Goal: Task Accomplishment & Management: Manage account settings

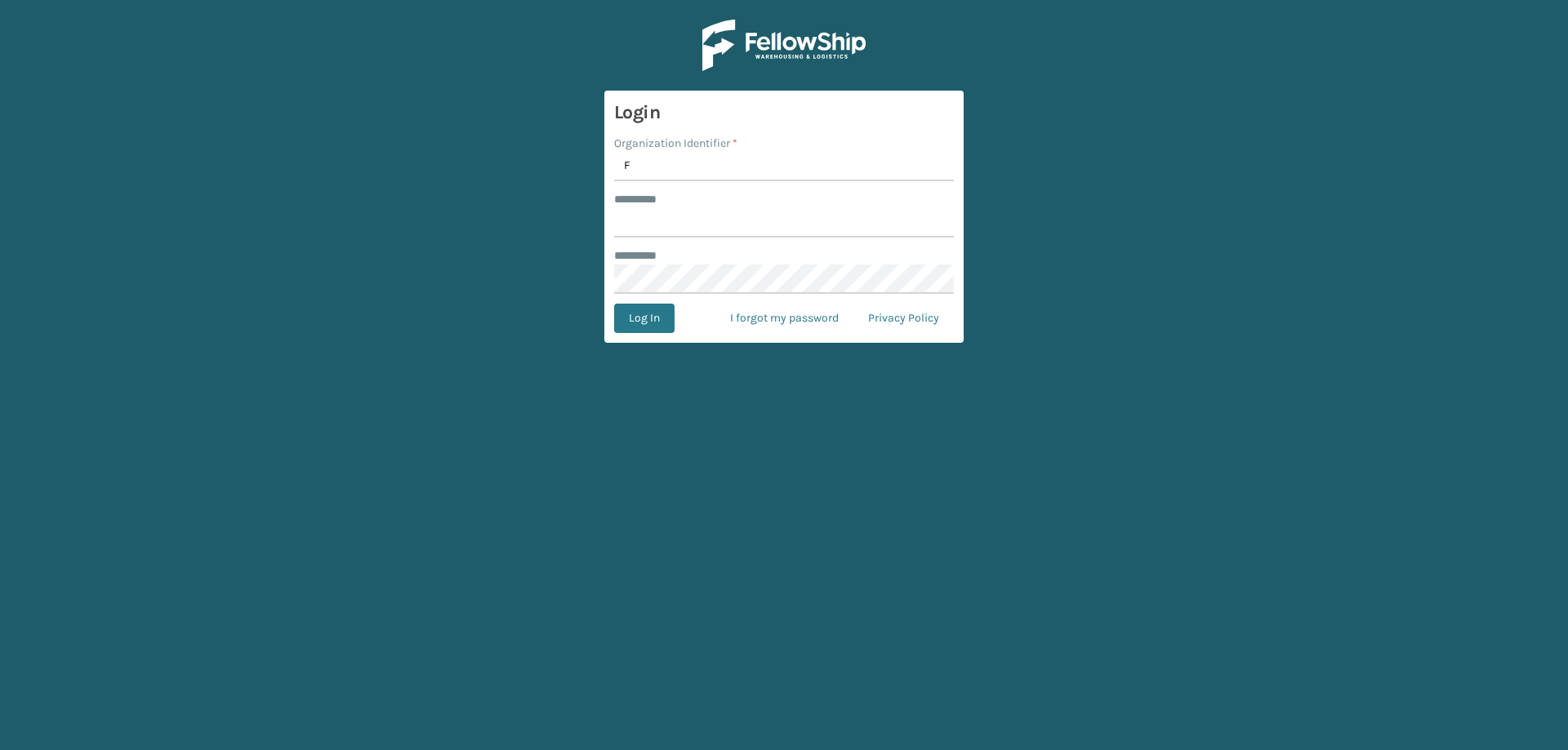
type input "Foamtex"
click at [738, 233] on input "******** *" at bounding box center [784, 222] width 340 height 30
type input "******"
click at [614, 303] on button "Log In" at bounding box center [644, 318] width 61 height 30
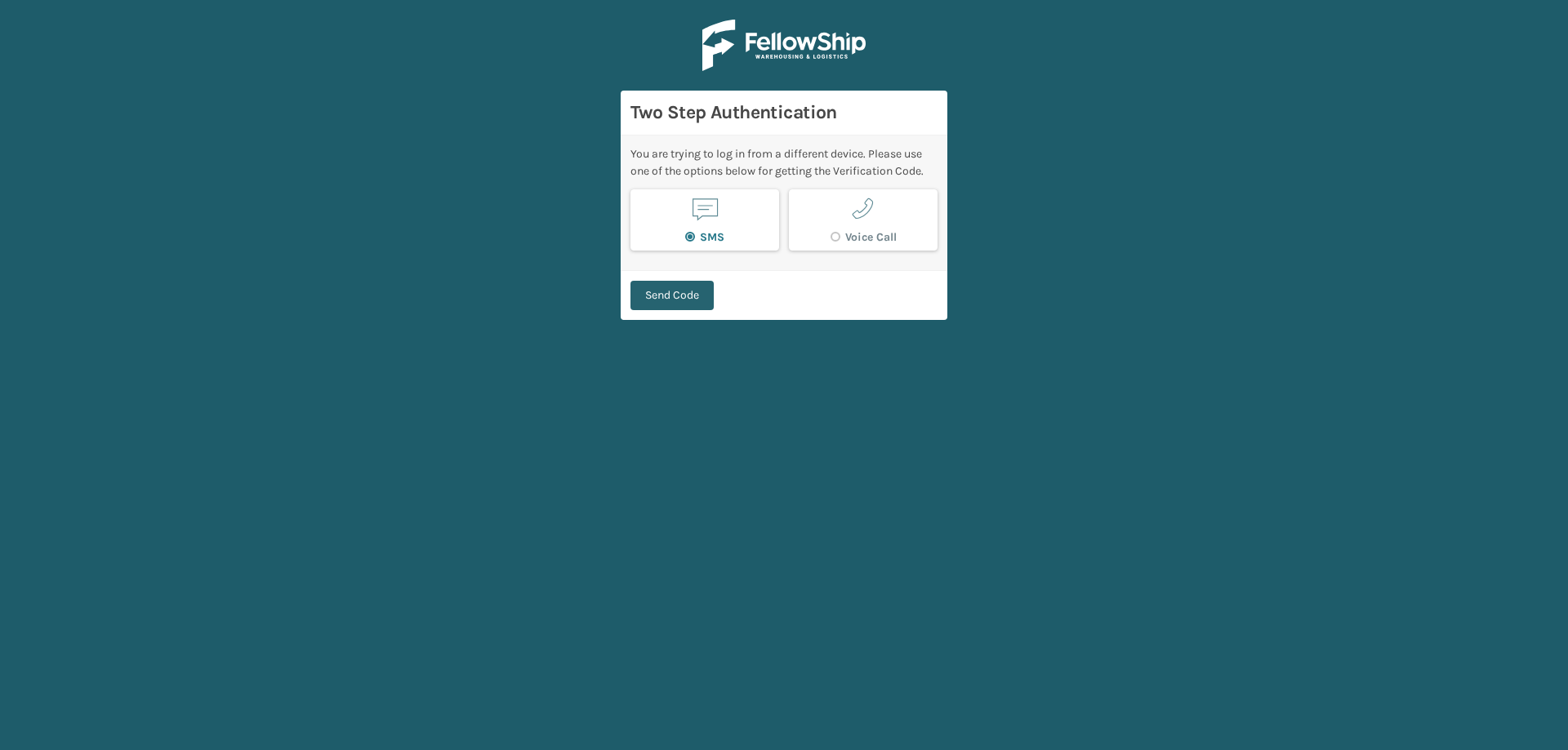
click at [701, 296] on button "Send Code" at bounding box center [672, 296] width 84 height 30
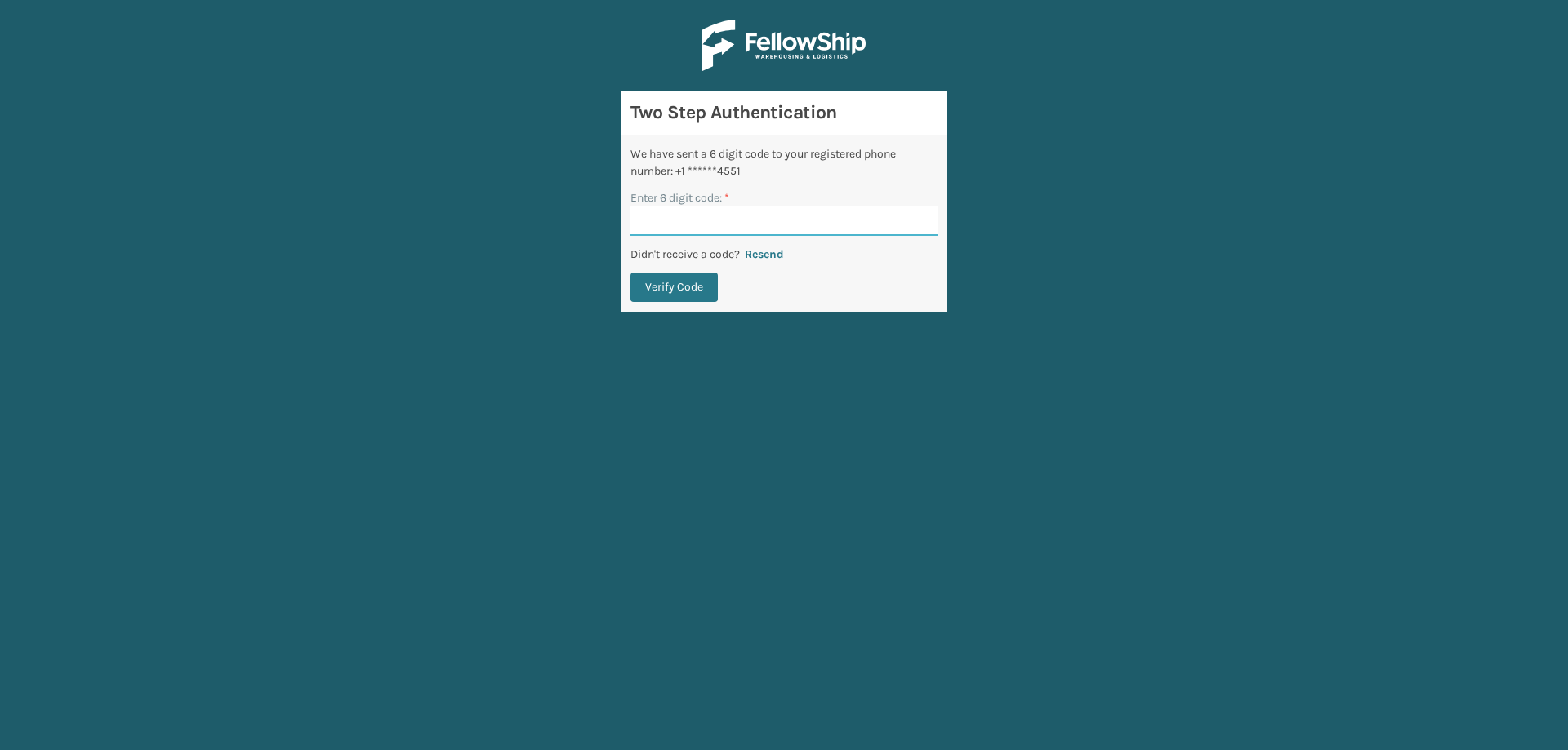
click at [712, 221] on input "Enter 6 digit code: *" at bounding box center [784, 221] width 307 height 30
type input "270578"
click at [631, 272] on button "Verify Code" at bounding box center [674, 287] width 88 height 30
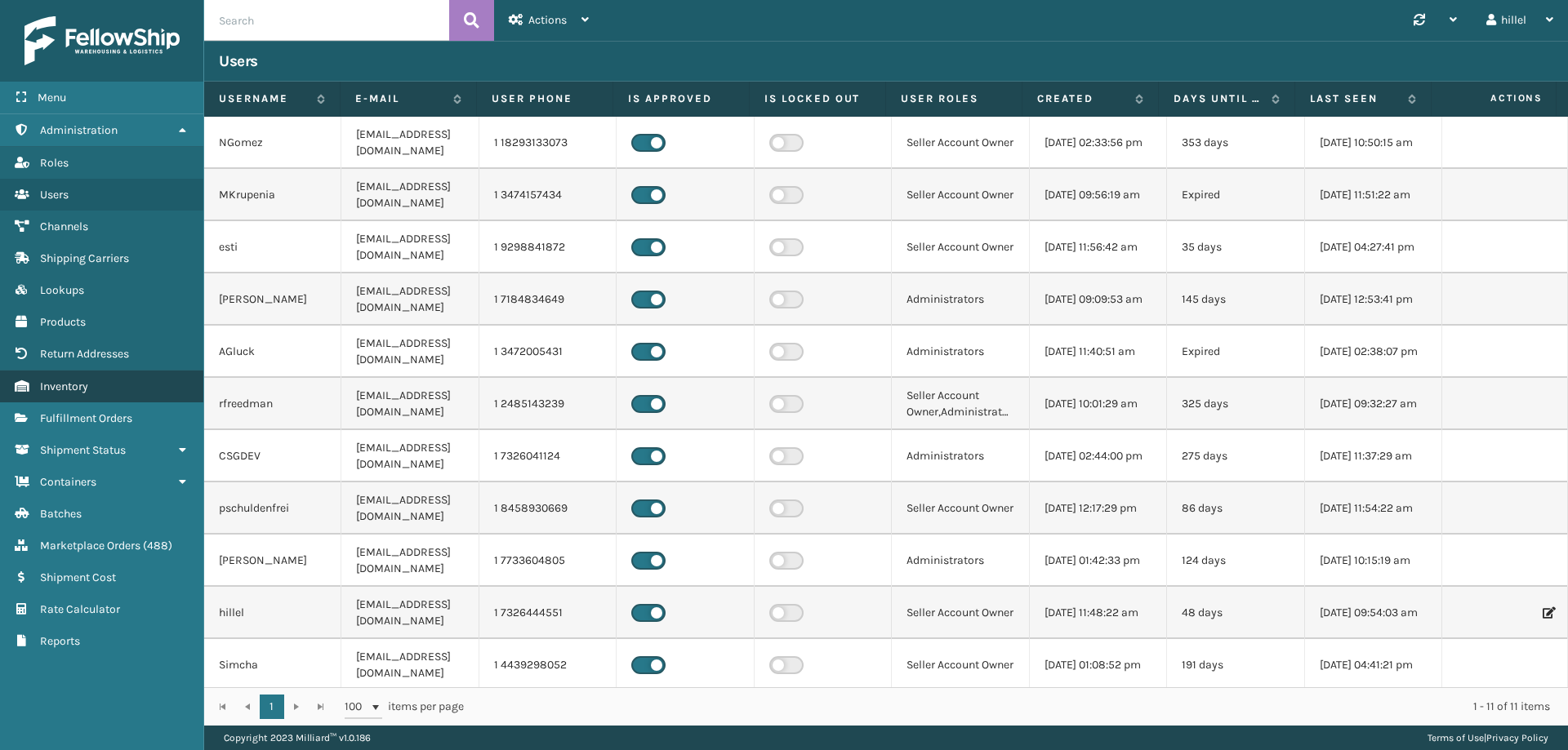
click at [111, 390] on link "Inventory" at bounding box center [101, 386] width 203 height 32
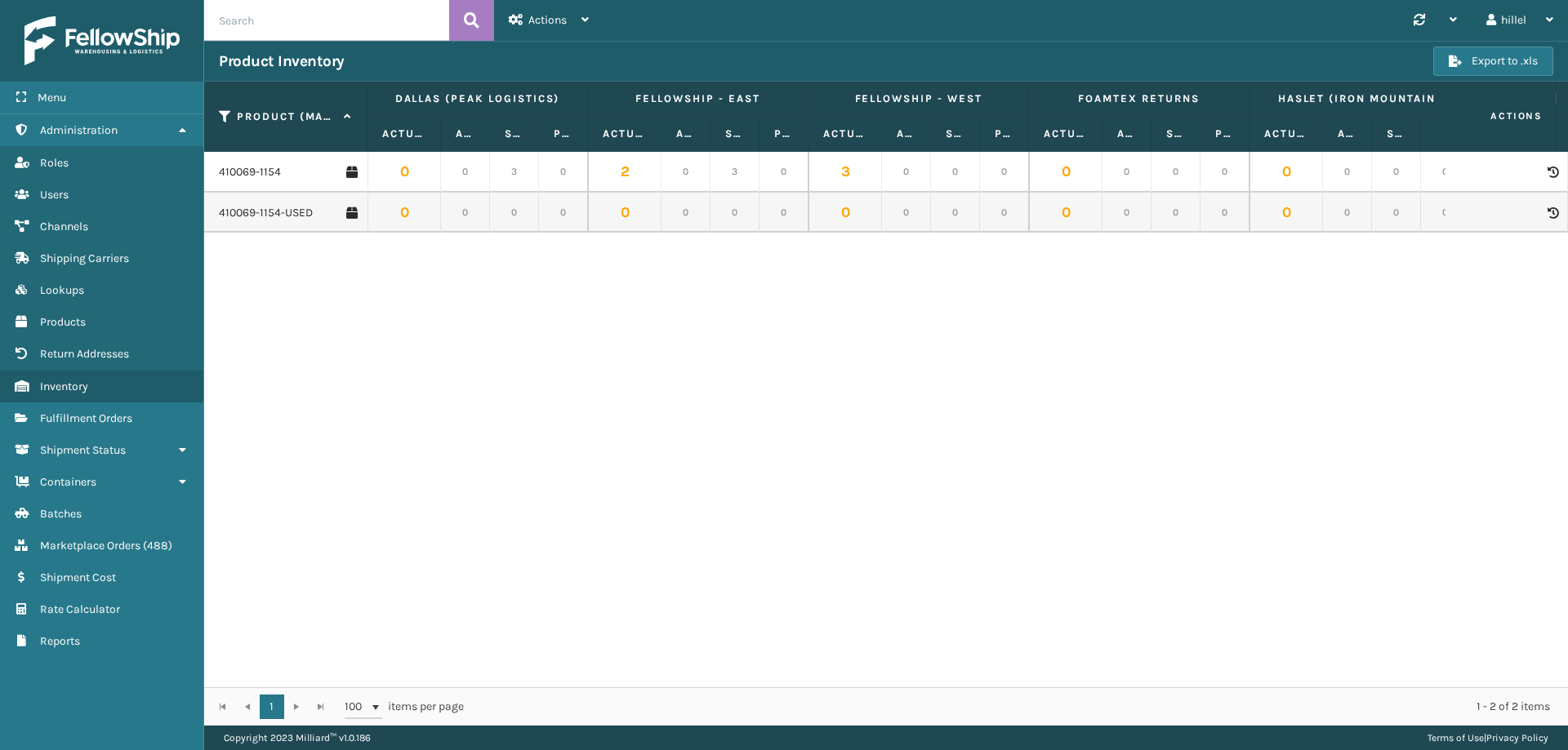
click at [323, 23] on input "text" at bounding box center [327, 20] width 245 height 40
type input "410168-8060"
click at [260, 174] on link "410168-8060" at bounding box center [251, 171] width 66 height 16
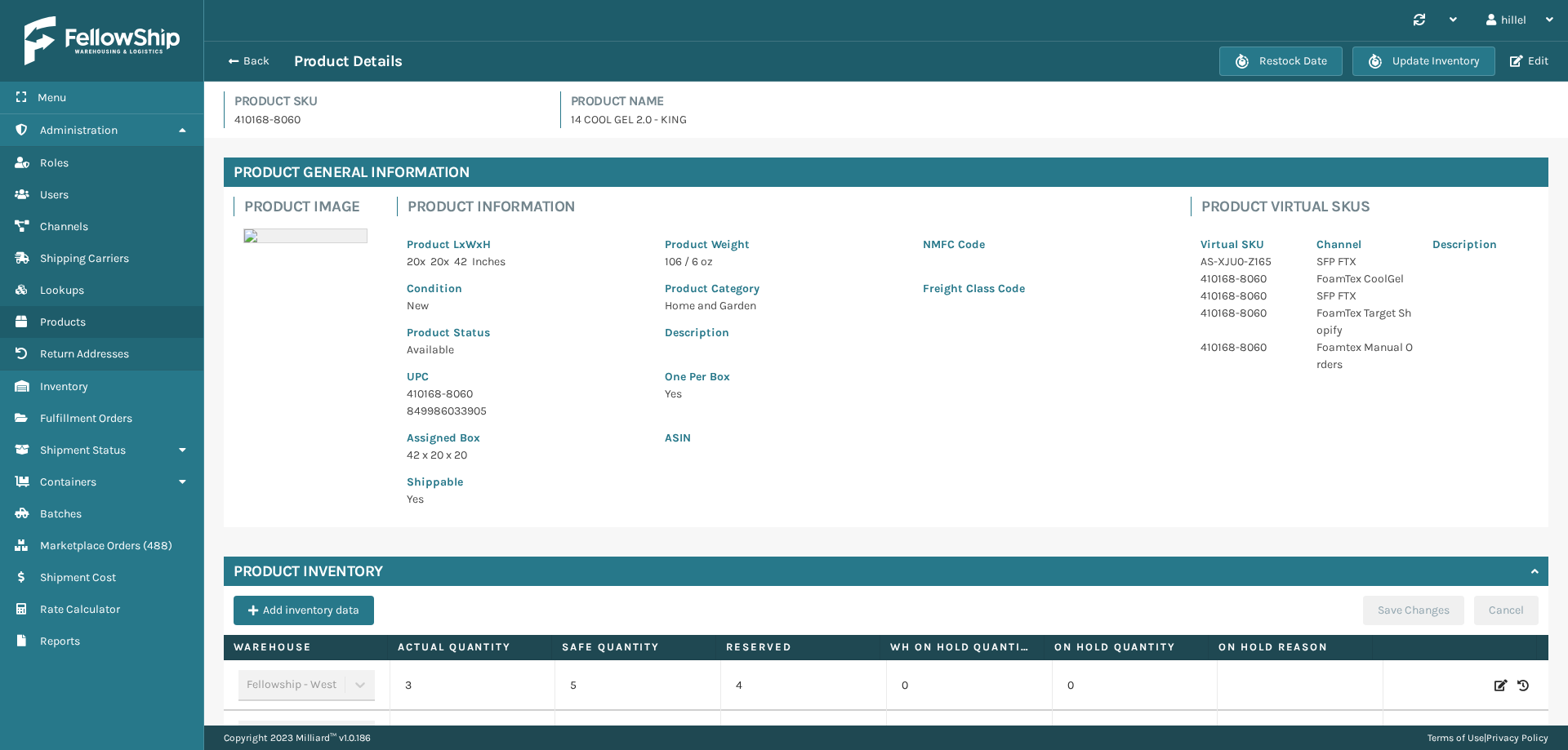
scroll to position [471, 0]
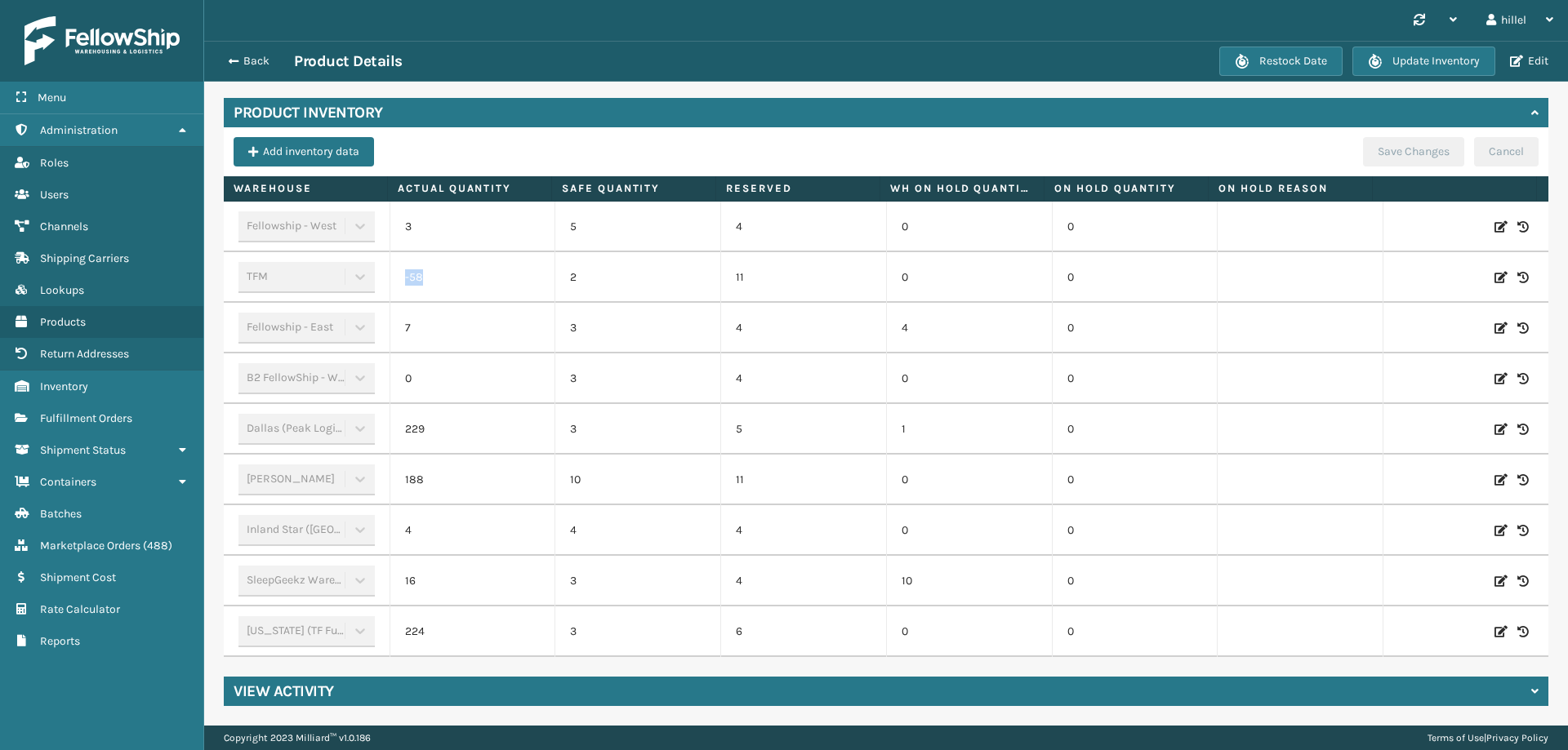
drag, startPoint x: 423, startPoint y: 269, endPoint x: 396, endPoint y: 266, distance: 27.2
click at [396, 266] on td "-58" at bounding box center [473, 277] width 166 height 51
drag, startPoint x: 413, startPoint y: 212, endPoint x: 400, endPoint y: 212, distance: 13.0
click at [400, 212] on td "3" at bounding box center [473, 226] width 166 height 51
drag, startPoint x: 745, startPoint y: 266, endPoint x: 369, endPoint y: 272, distance: 376.0
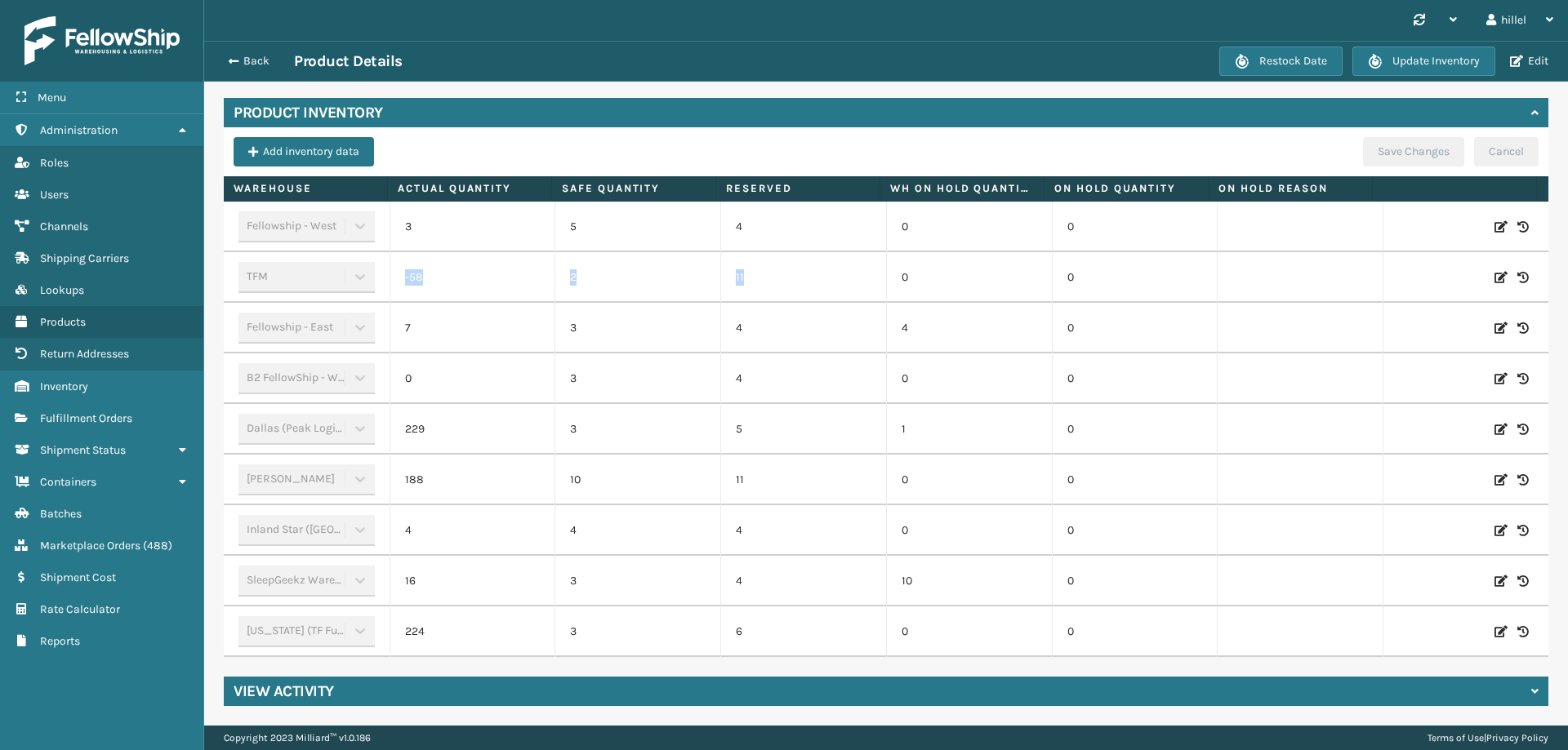
click at [369, 272] on tr "TFM -58 2 11 0 0" at bounding box center [886, 277] width 1325 height 51
click at [229, 57] on span "button" at bounding box center [231, 62] width 10 height 12
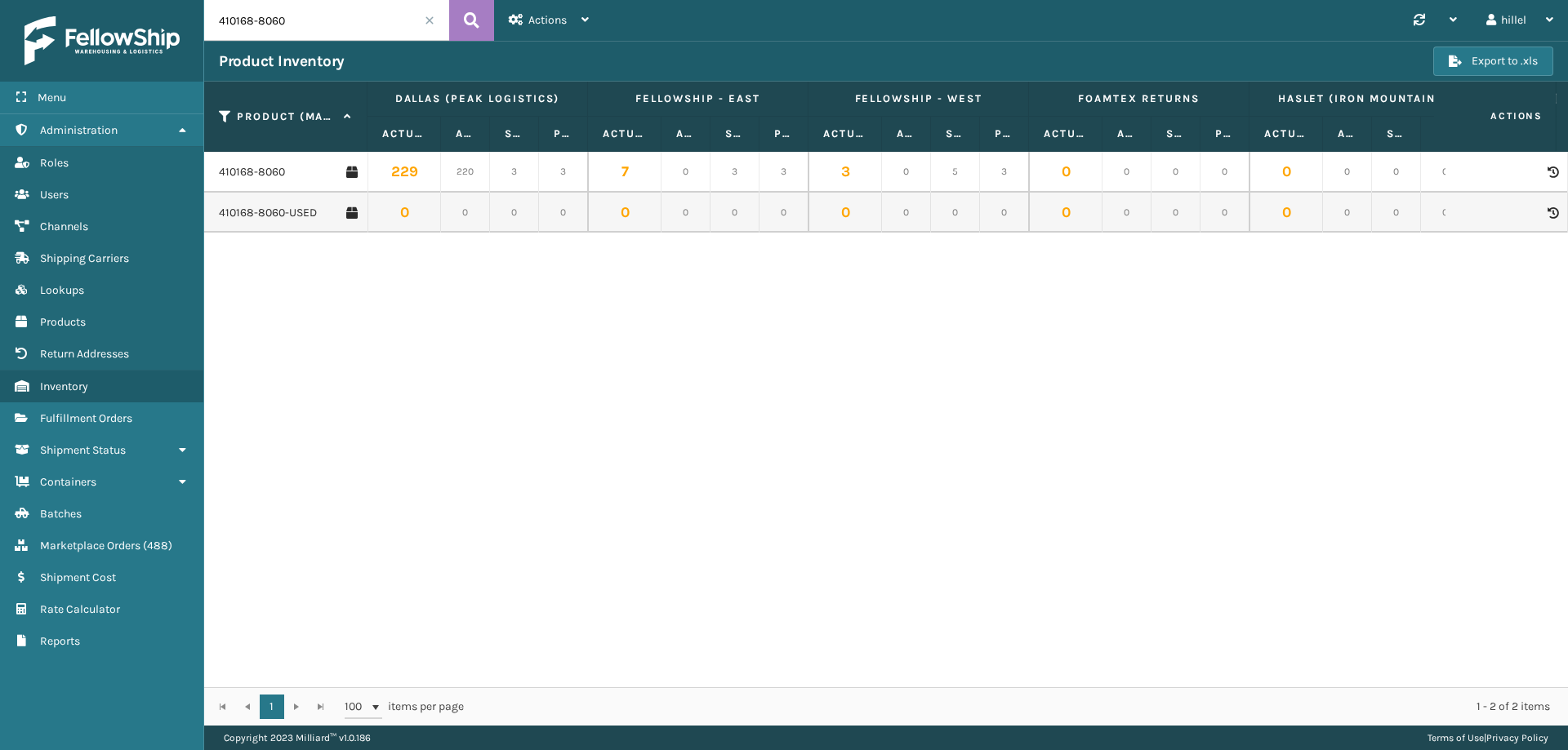
click at [304, 30] on input "410168-8060" at bounding box center [327, 20] width 245 height 40
type input "410168-8050"
click at [280, 171] on link "410168-8050" at bounding box center [251, 171] width 66 height 16
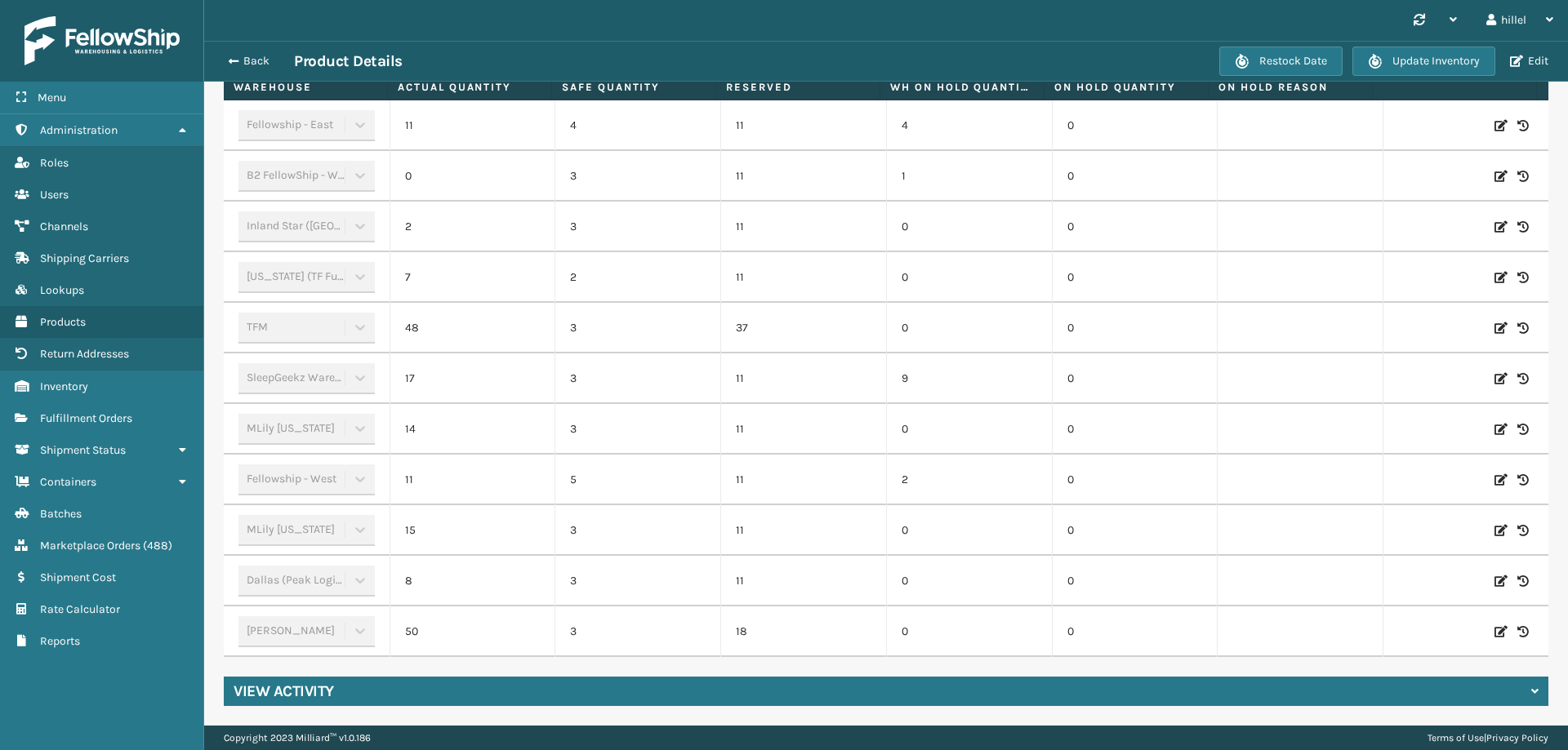
scroll to position [572, 0]
click at [1495, 624] on icon at bounding box center [1502, 632] width 13 height 16
drag, startPoint x: 611, startPoint y: 618, endPoint x: 648, endPoint y: 625, distance: 37.7
click at [648, 625] on input "3" at bounding box center [638, 632] width 91 height 30
type input "35"
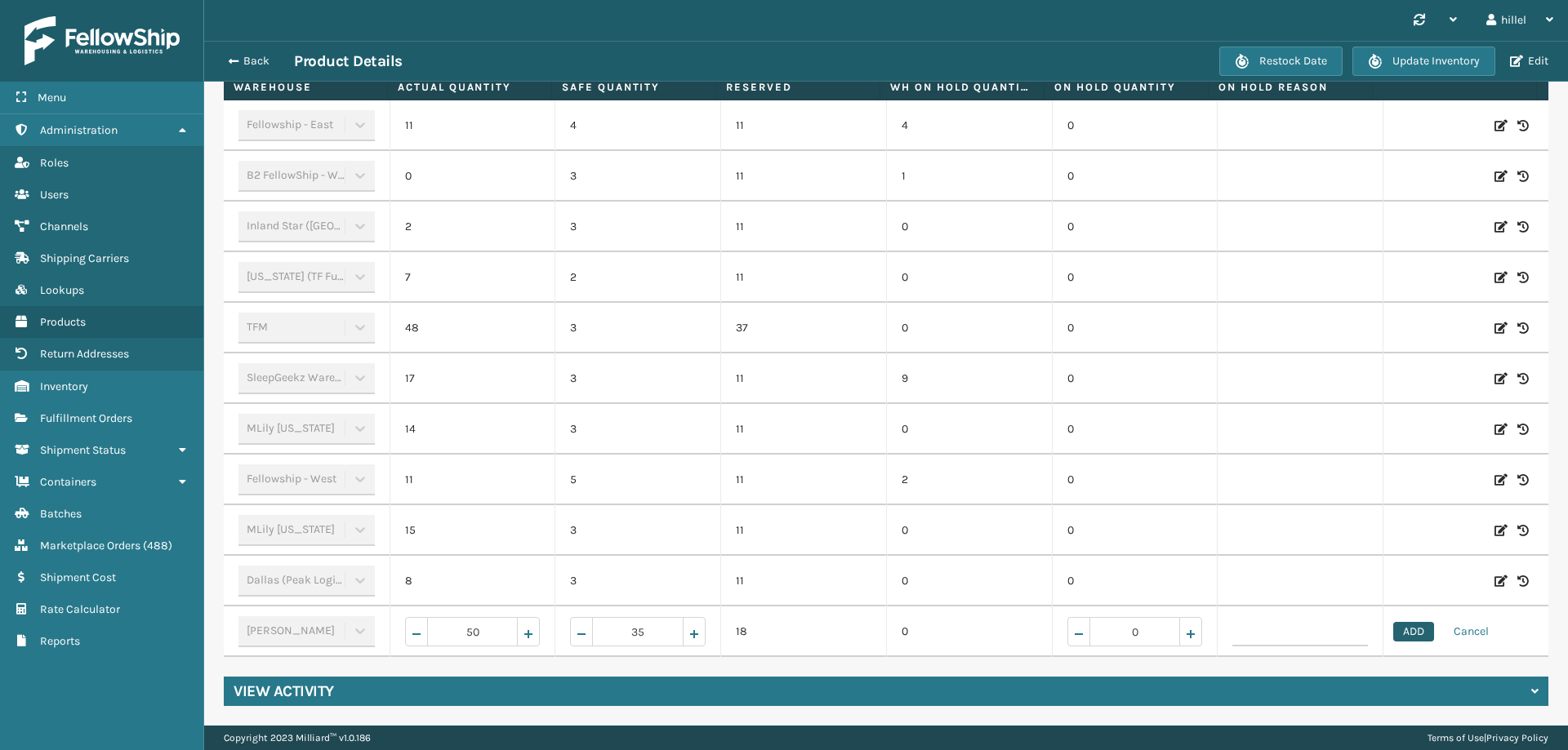
click at [1398, 626] on button "ADD" at bounding box center [1414, 632] width 40 height 19
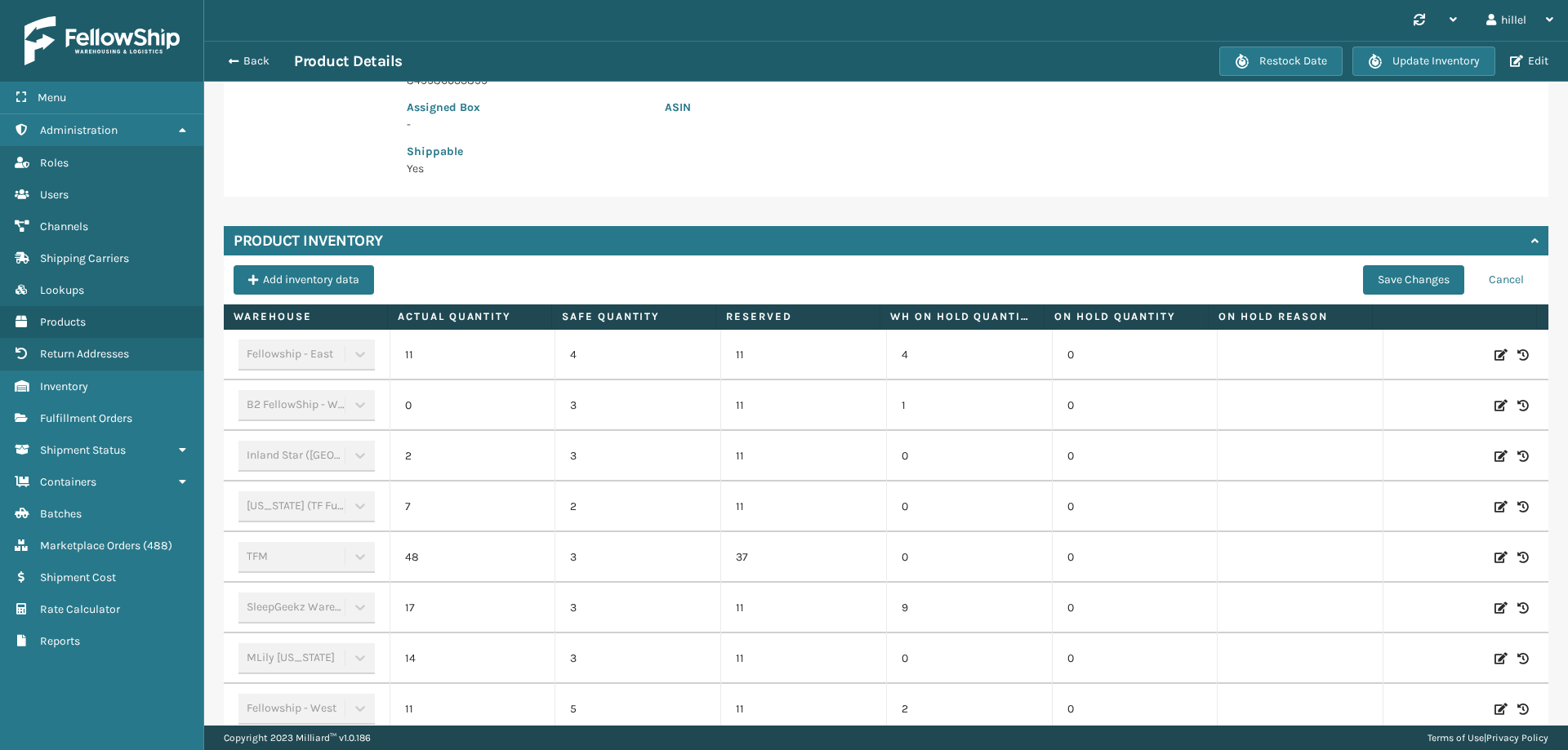
scroll to position [164, 0]
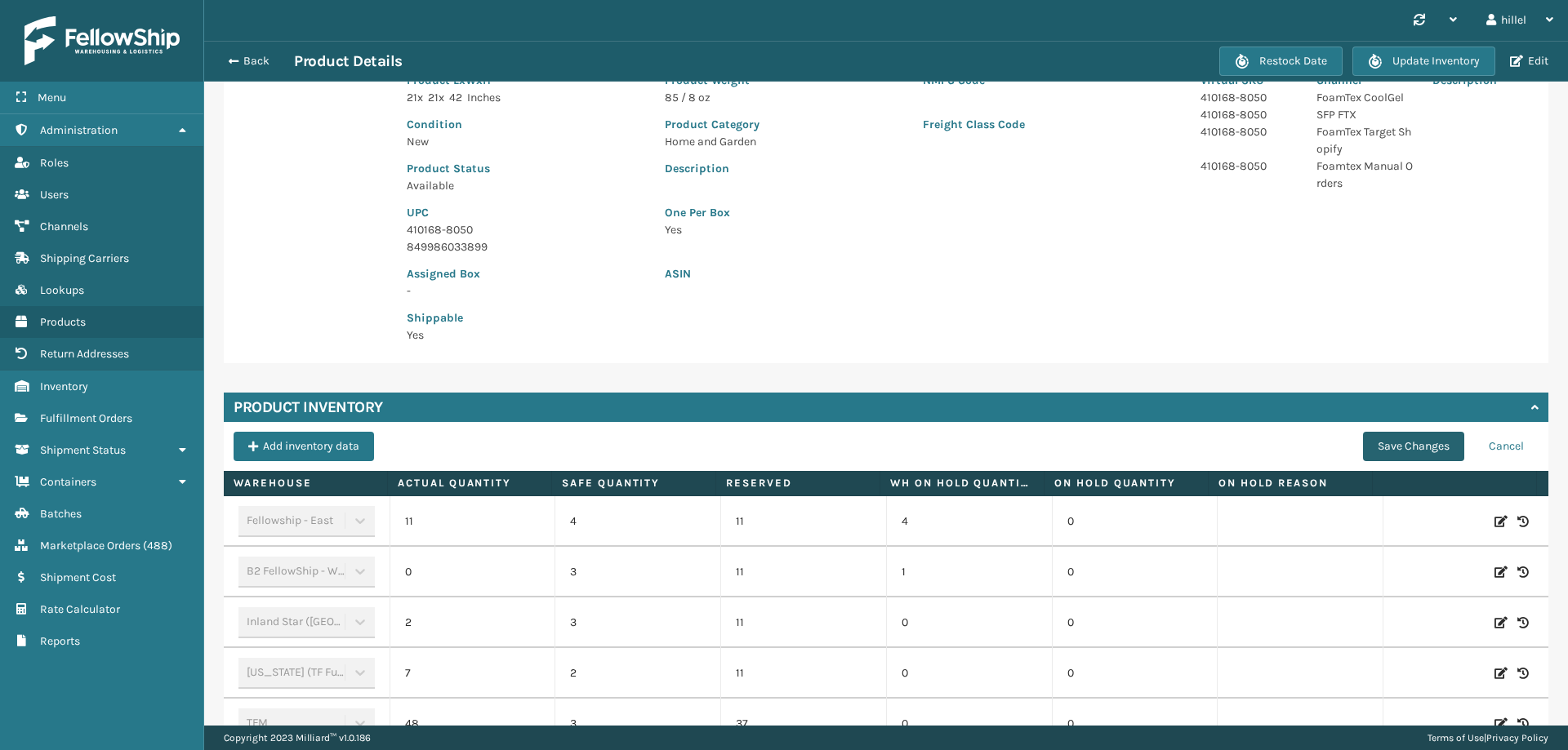
click at [1403, 436] on button "Save Changes" at bounding box center [1413, 447] width 101 height 30
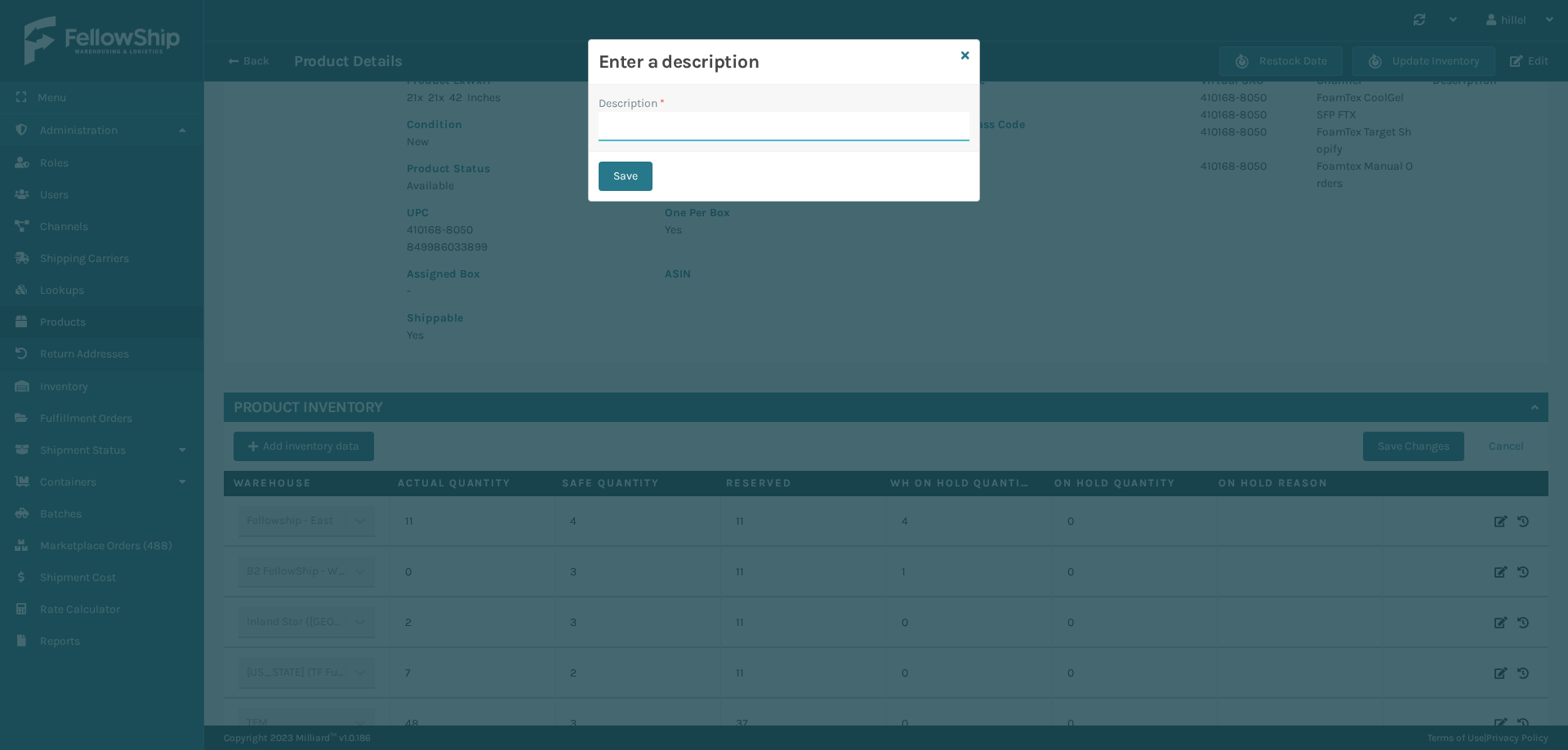
click at [835, 122] on input "Description *" at bounding box center [784, 126] width 371 height 30
type input "Update"
click at [624, 180] on button "Save" at bounding box center [626, 176] width 54 height 30
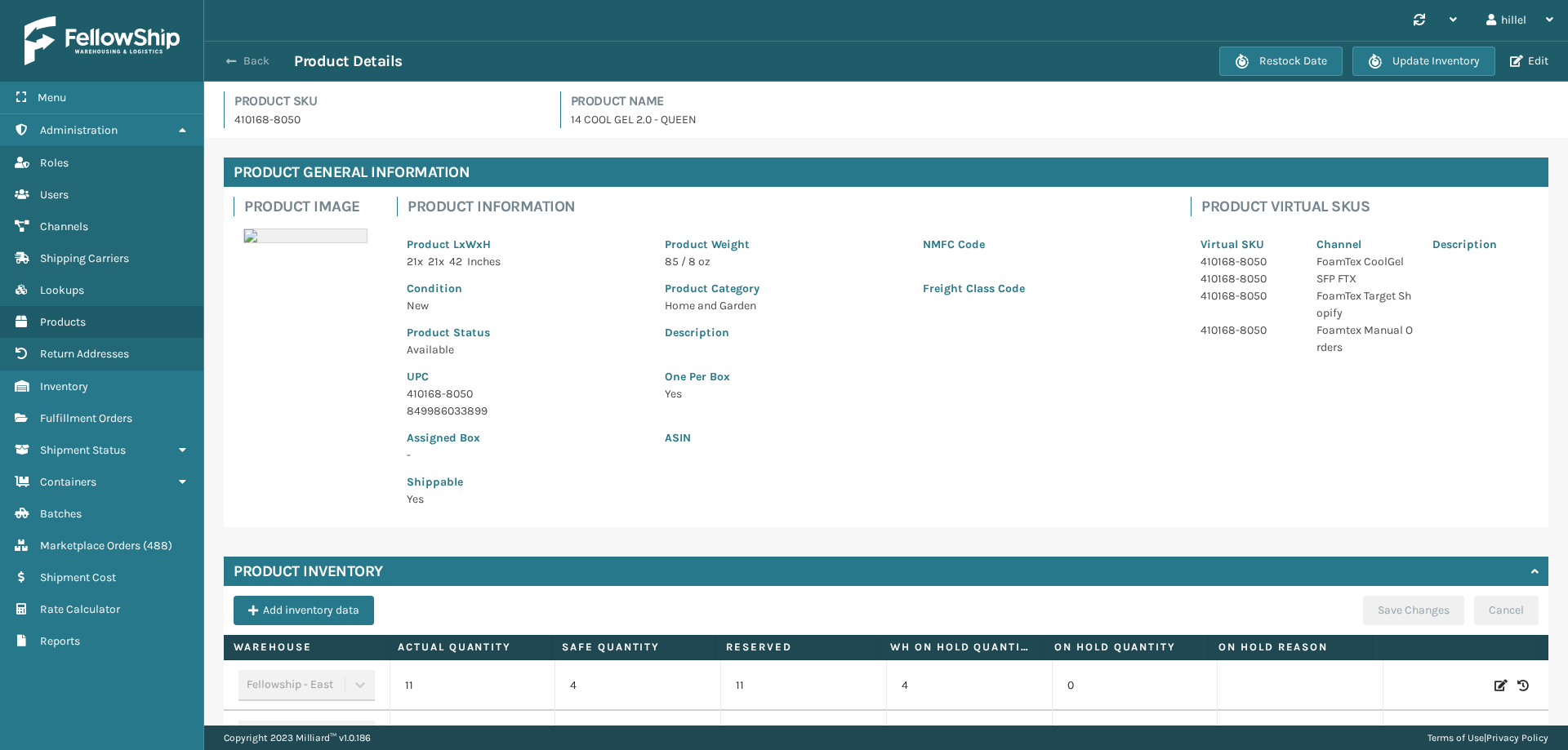
click at [225, 65] on button "Back" at bounding box center [256, 61] width 75 height 14
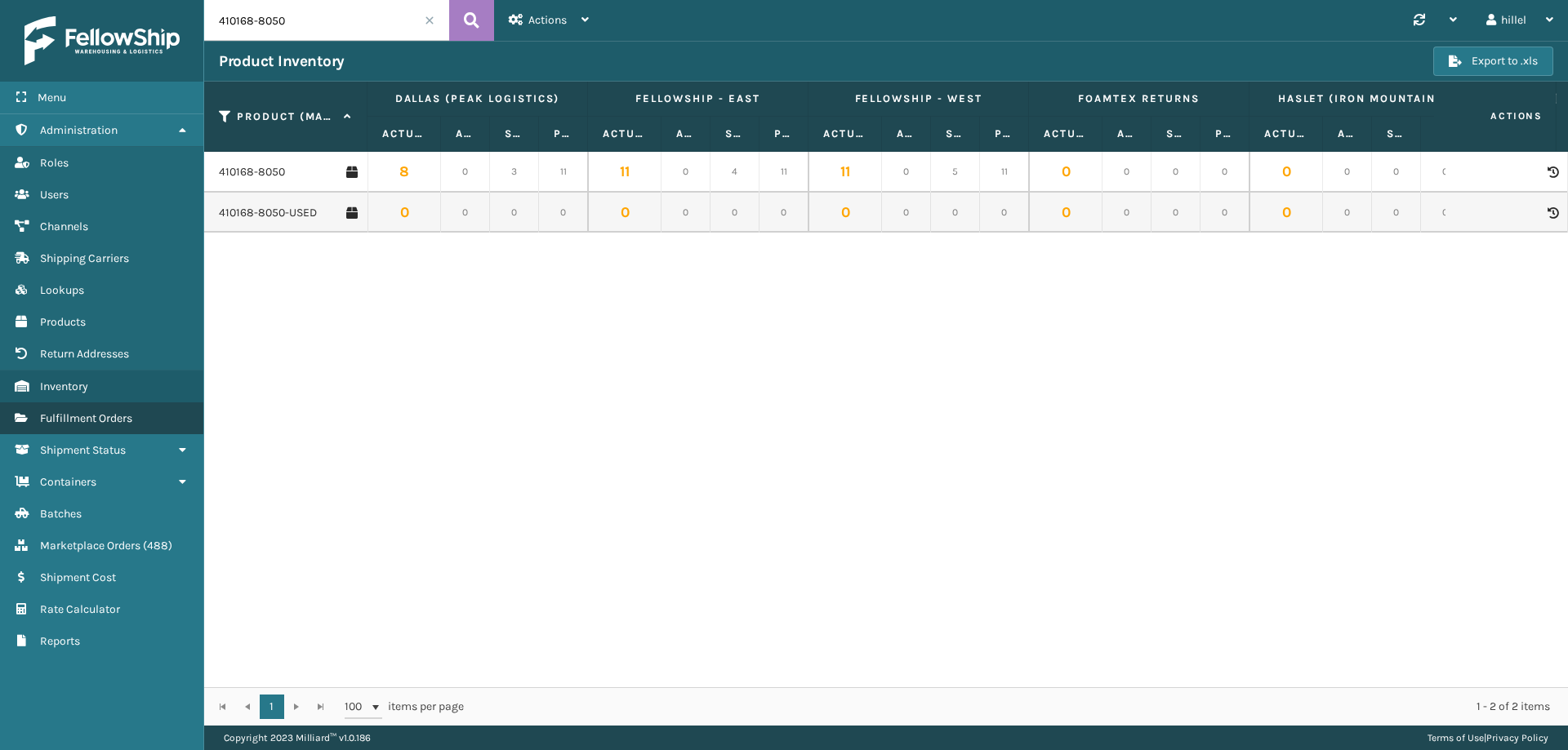
click at [81, 422] on span "Fulfillment Orders" at bounding box center [87, 418] width 92 height 13
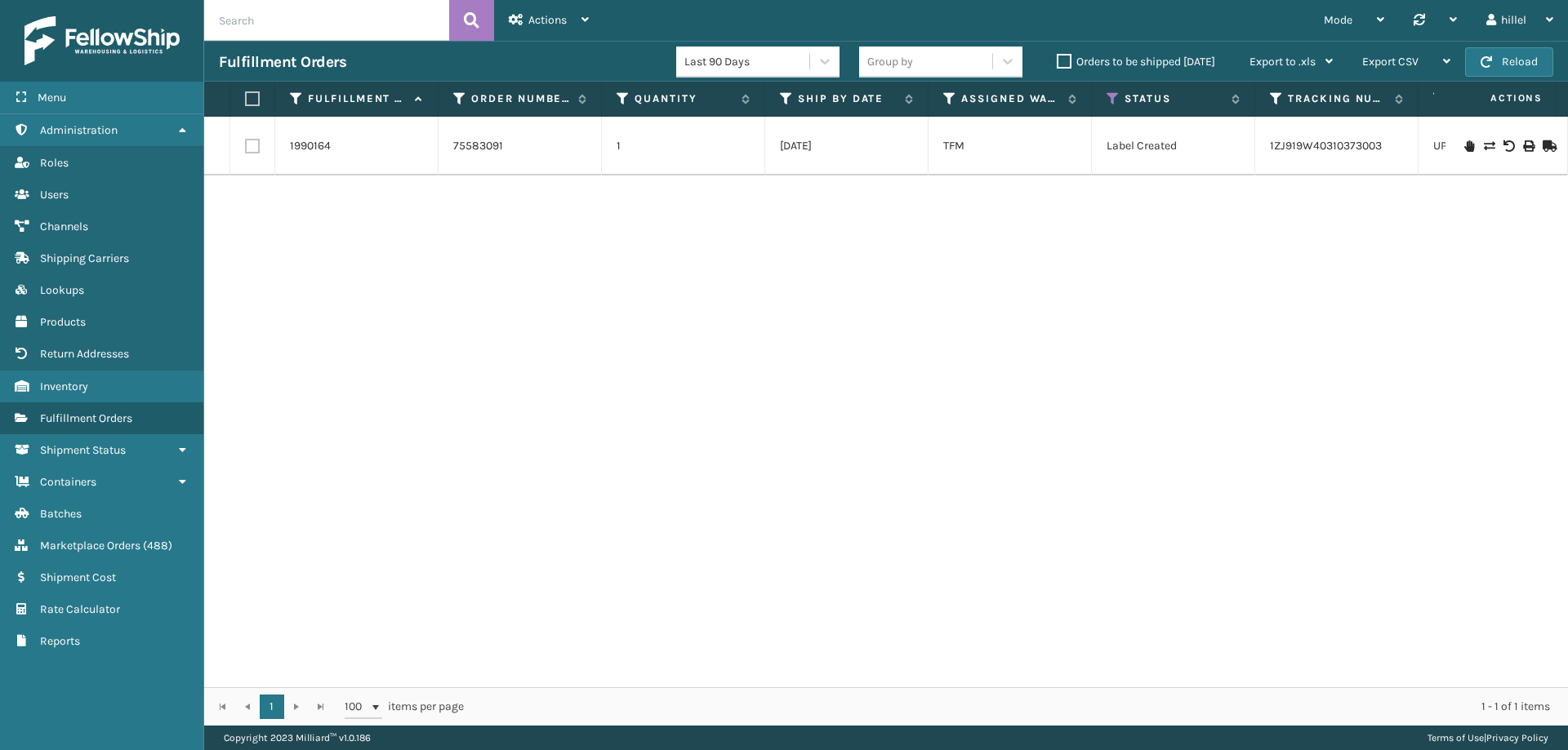
click at [272, 24] on input "text" at bounding box center [327, 20] width 245 height 40
click at [1060, 62] on label "Orders to be shipped today" at bounding box center [1136, 62] width 159 height 13
click at [1058, 62] on input "Orders to be shipped today" at bounding box center [1057, 57] width 1 height 11
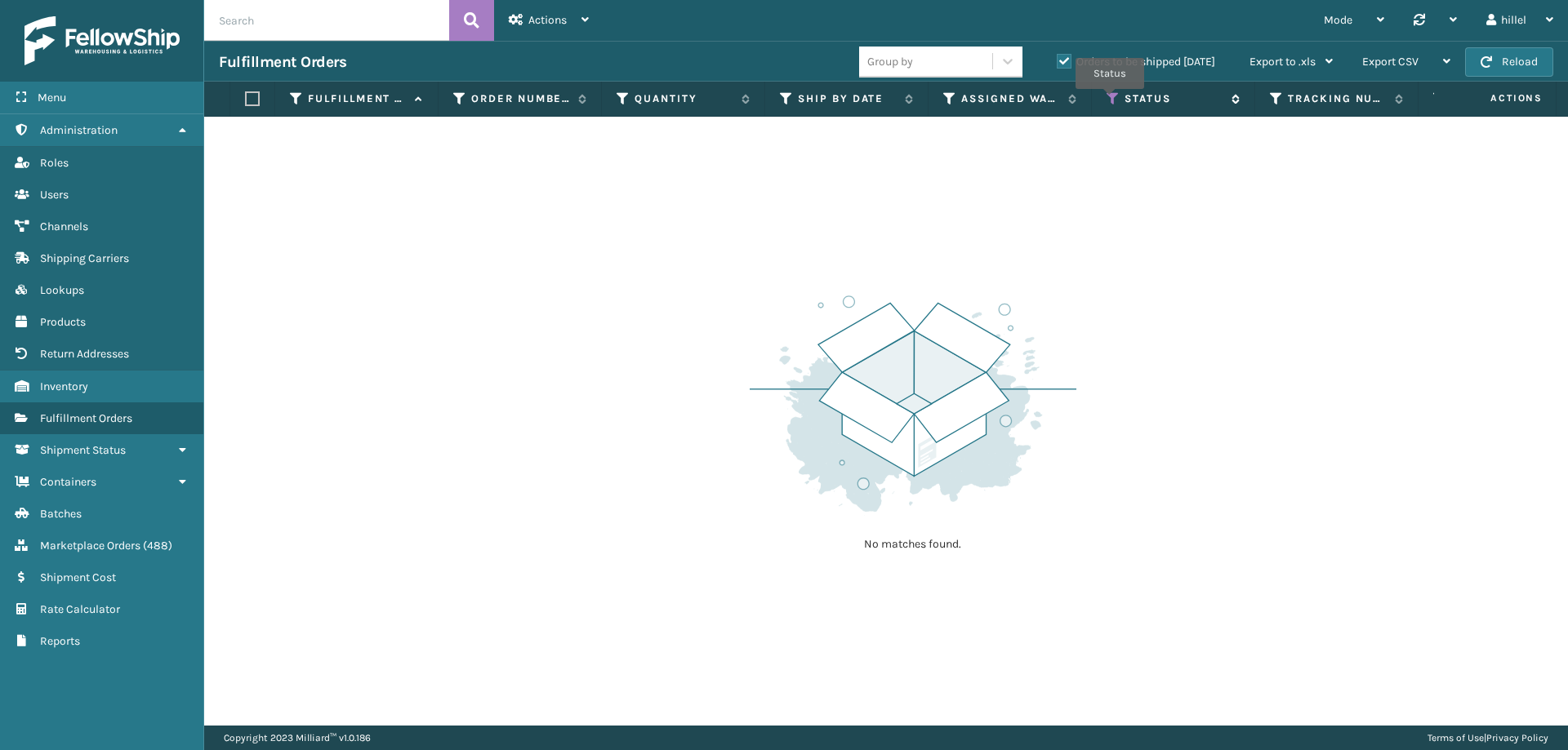
click at [1111, 100] on icon at bounding box center [1113, 98] width 13 height 14
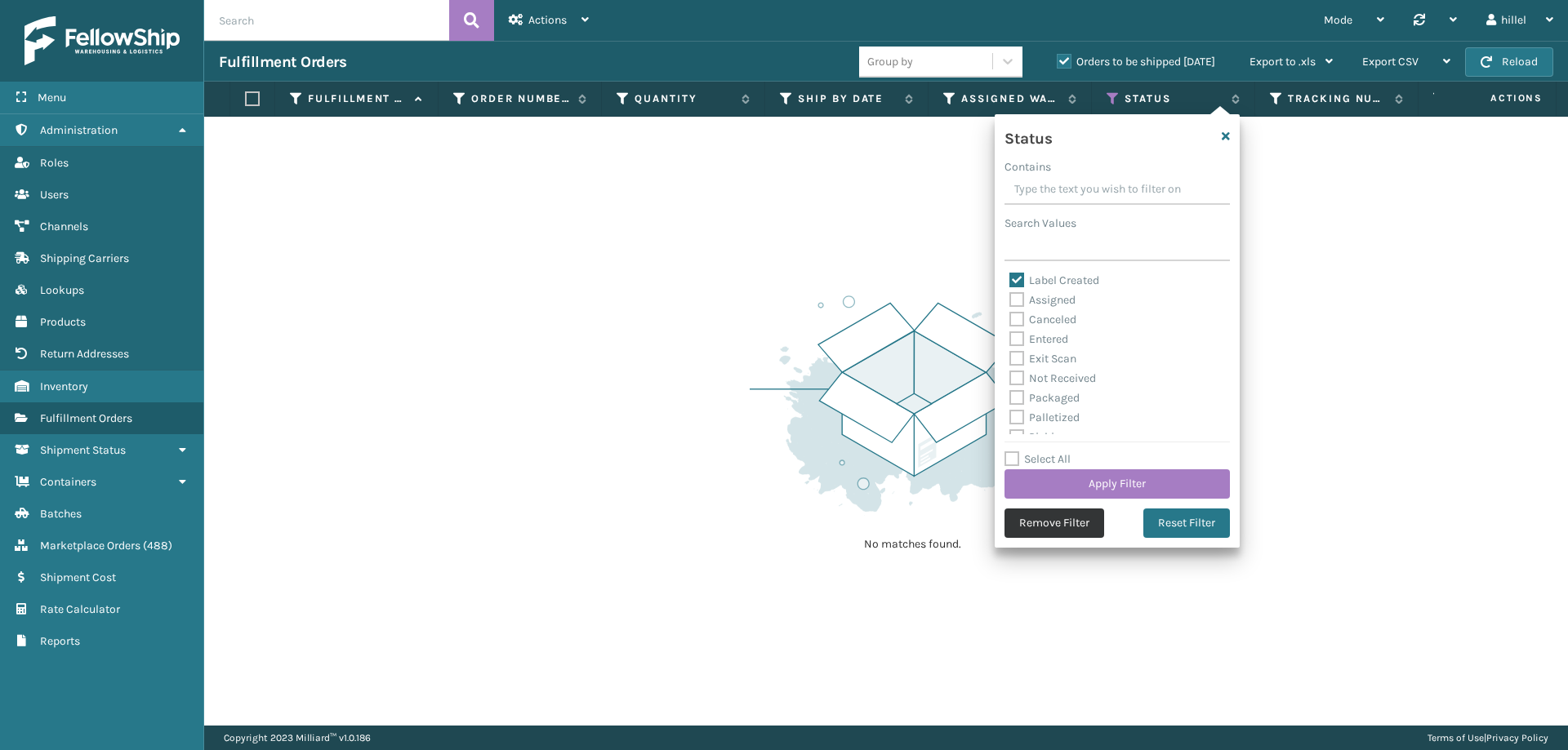
click at [1060, 530] on button "Remove Filter" at bounding box center [1054, 523] width 99 height 30
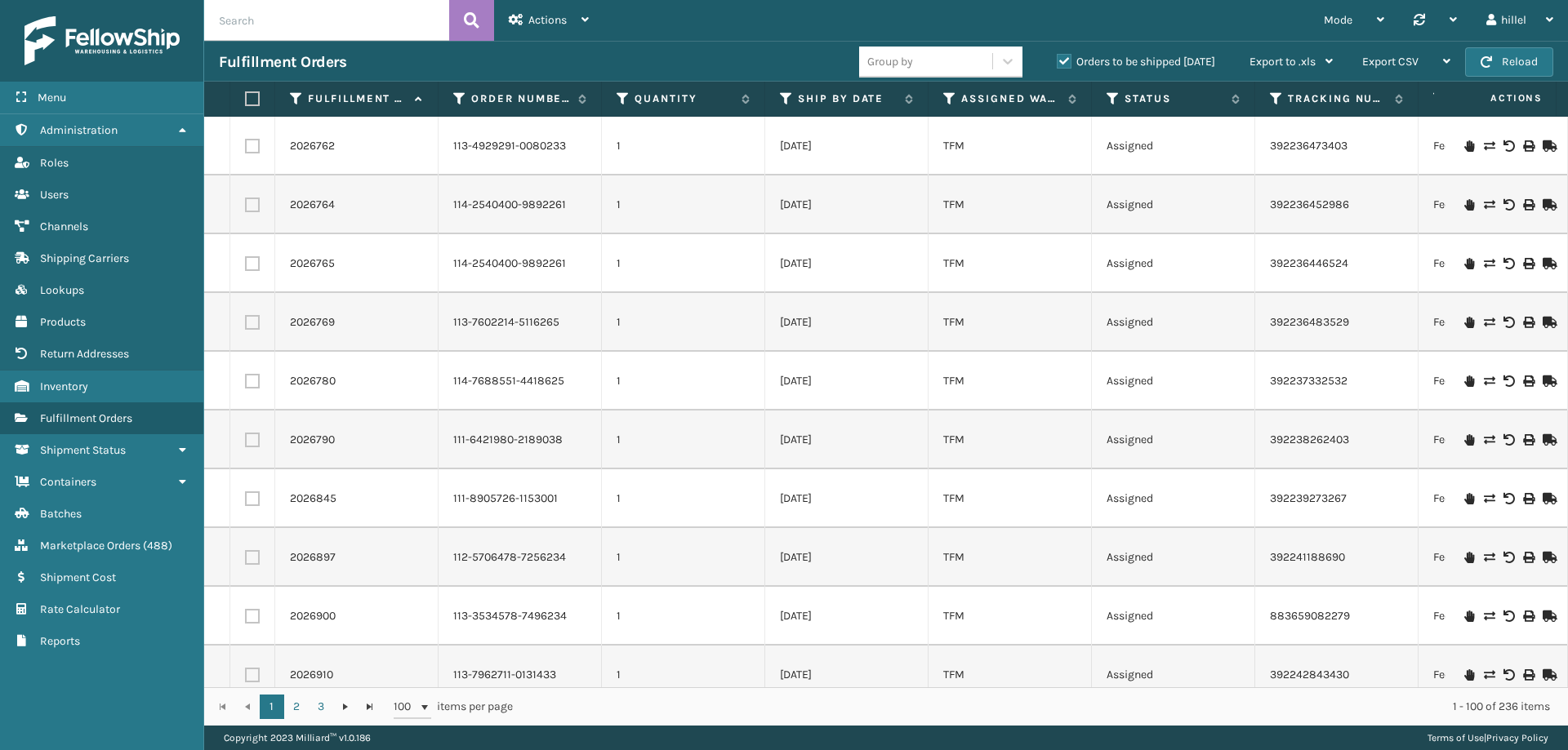
click at [369, 18] on input "text" at bounding box center [327, 20] width 245 height 40
click at [949, 99] on icon at bounding box center [951, 98] width 13 height 14
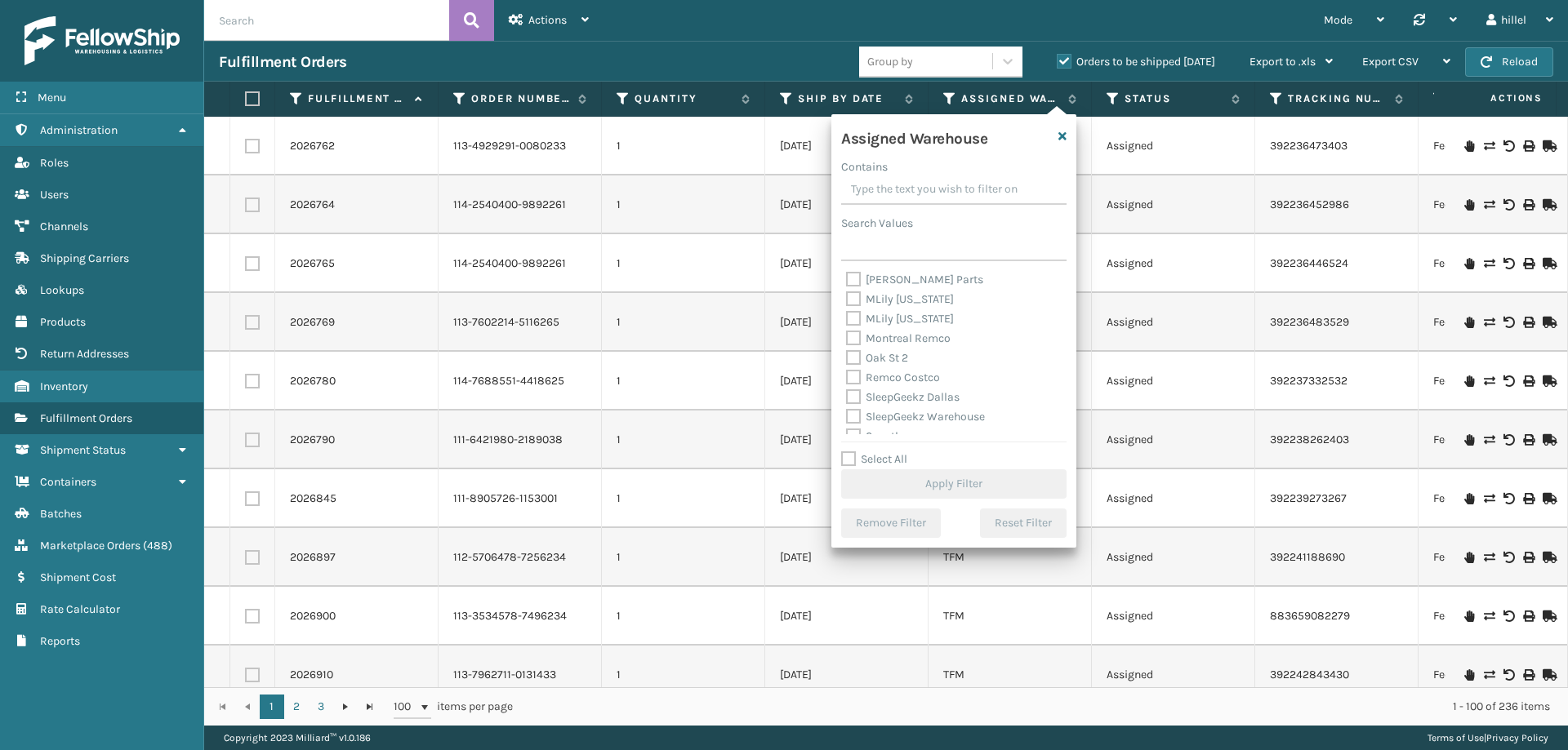
scroll to position [405, 0]
click at [879, 384] on label "TFM" at bounding box center [867, 385] width 40 height 13
click at [847, 384] on input "TFM" at bounding box center [847, 380] width 1 height 11
checkbox input "true"
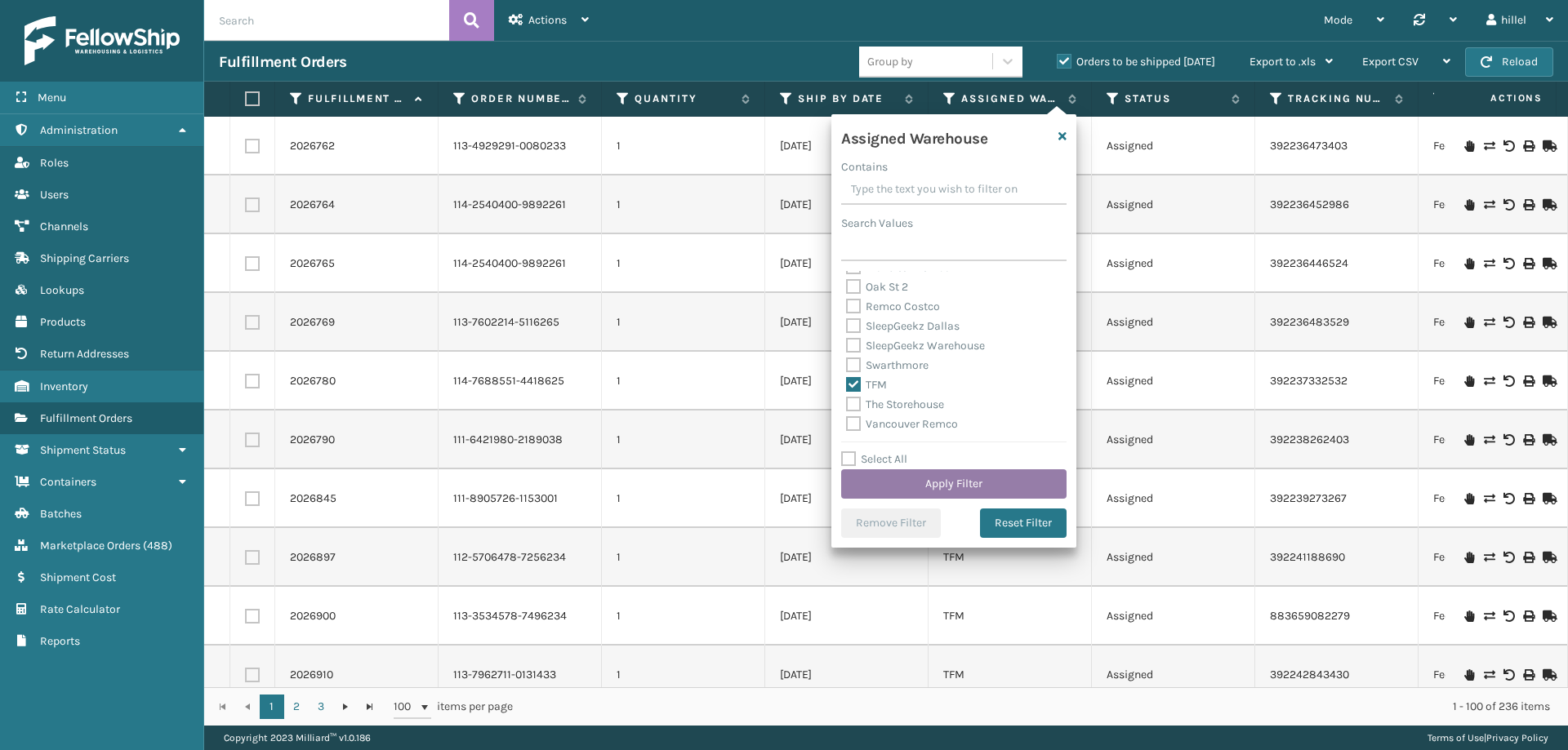
click at [945, 486] on button "Apply Filter" at bounding box center [954, 484] width 225 height 30
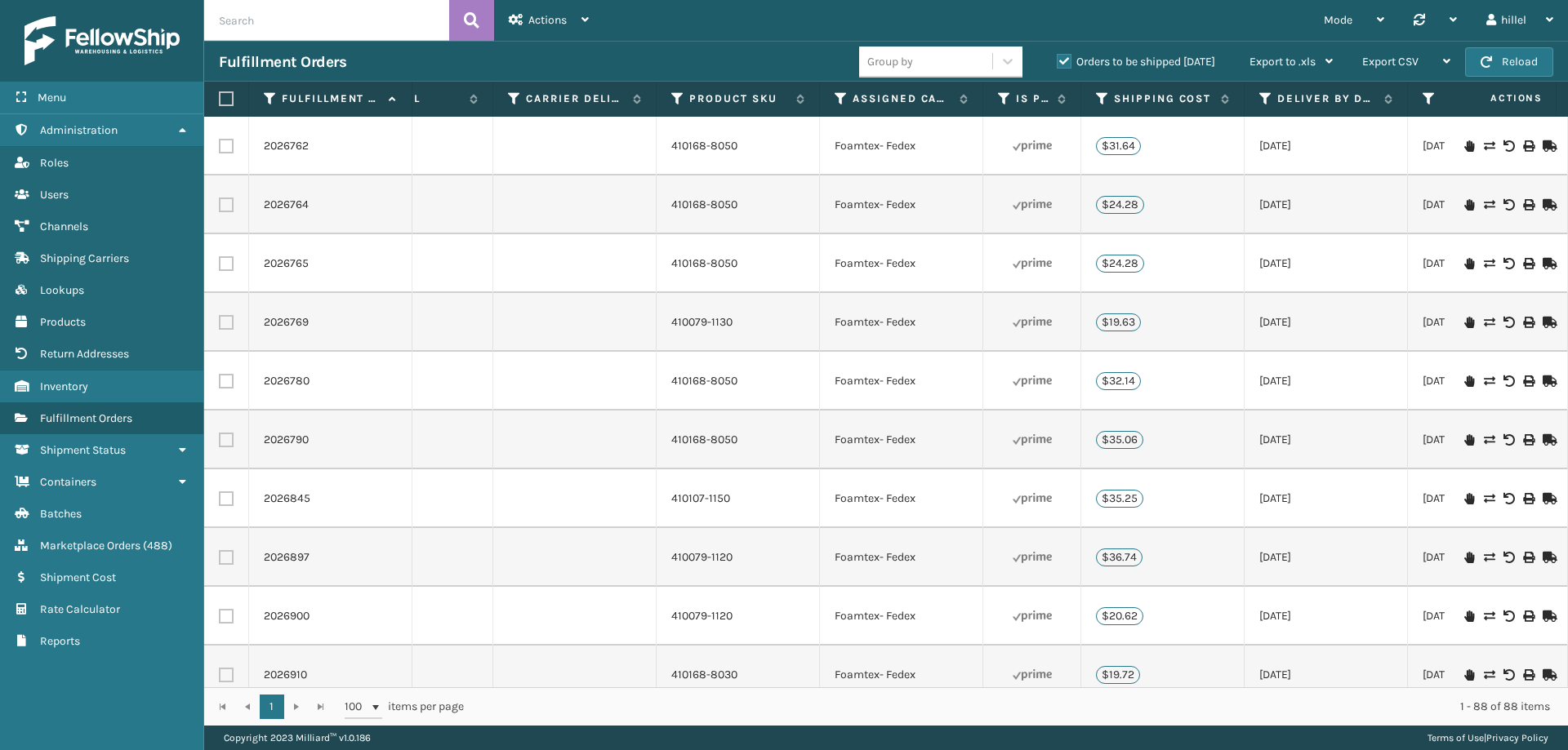
scroll to position [0, 0]
click at [670, 99] on icon at bounding box center [672, 98] width 13 height 14
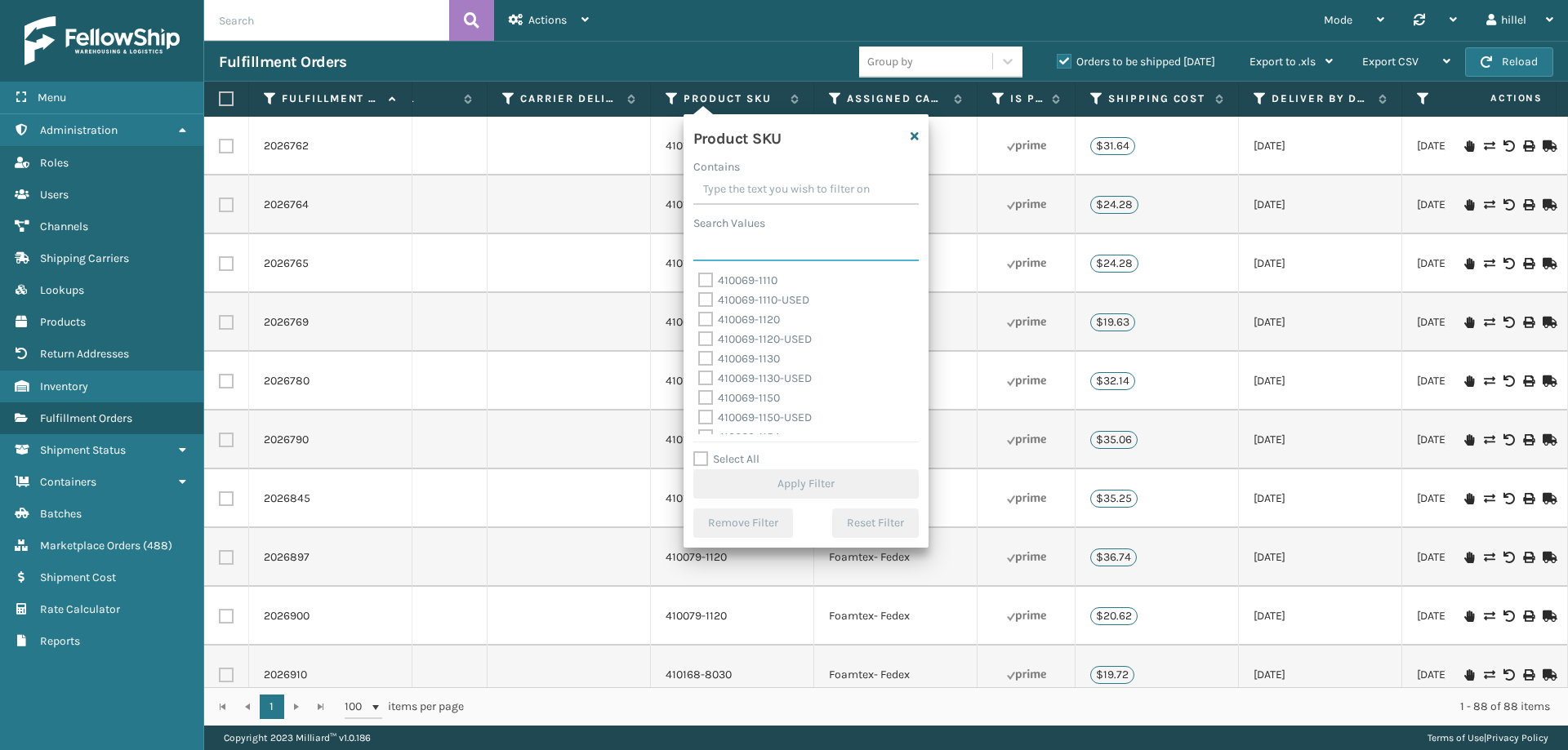
click at [727, 247] on input "Search Values" at bounding box center [806, 246] width 225 height 30
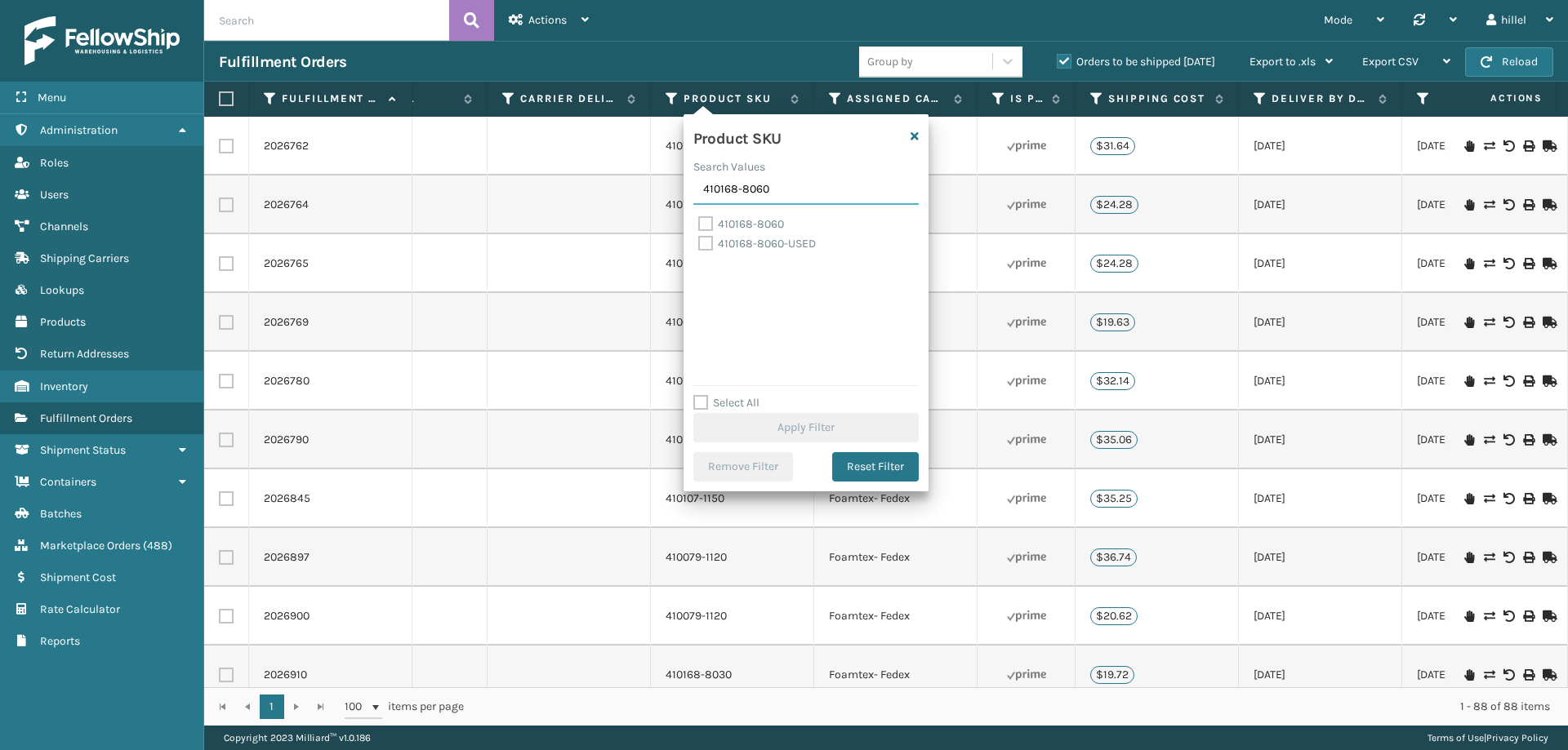
type input "410168-8060"
click at [750, 218] on label "410168-8060" at bounding box center [741, 224] width 86 height 13
click at [699, 218] on input "410168-8060" at bounding box center [698, 220] width 1 height 11
checkbox input "true"
click at [857, 434] on button "Apply Filter" at bounding box center [806, 427] width 225 height 30
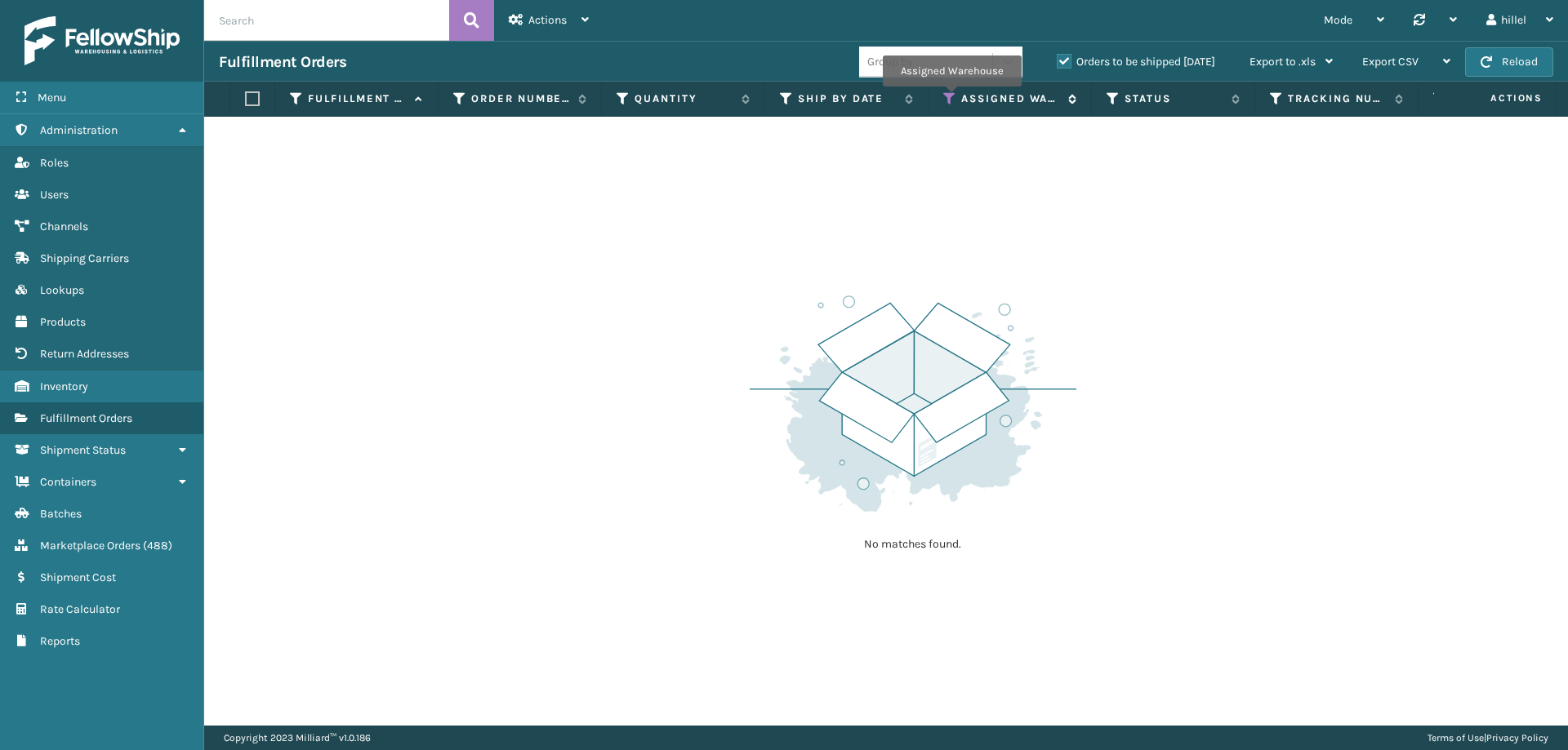
click at [952, 98] on icon at bounding box center [951, 98] width 13 height 14
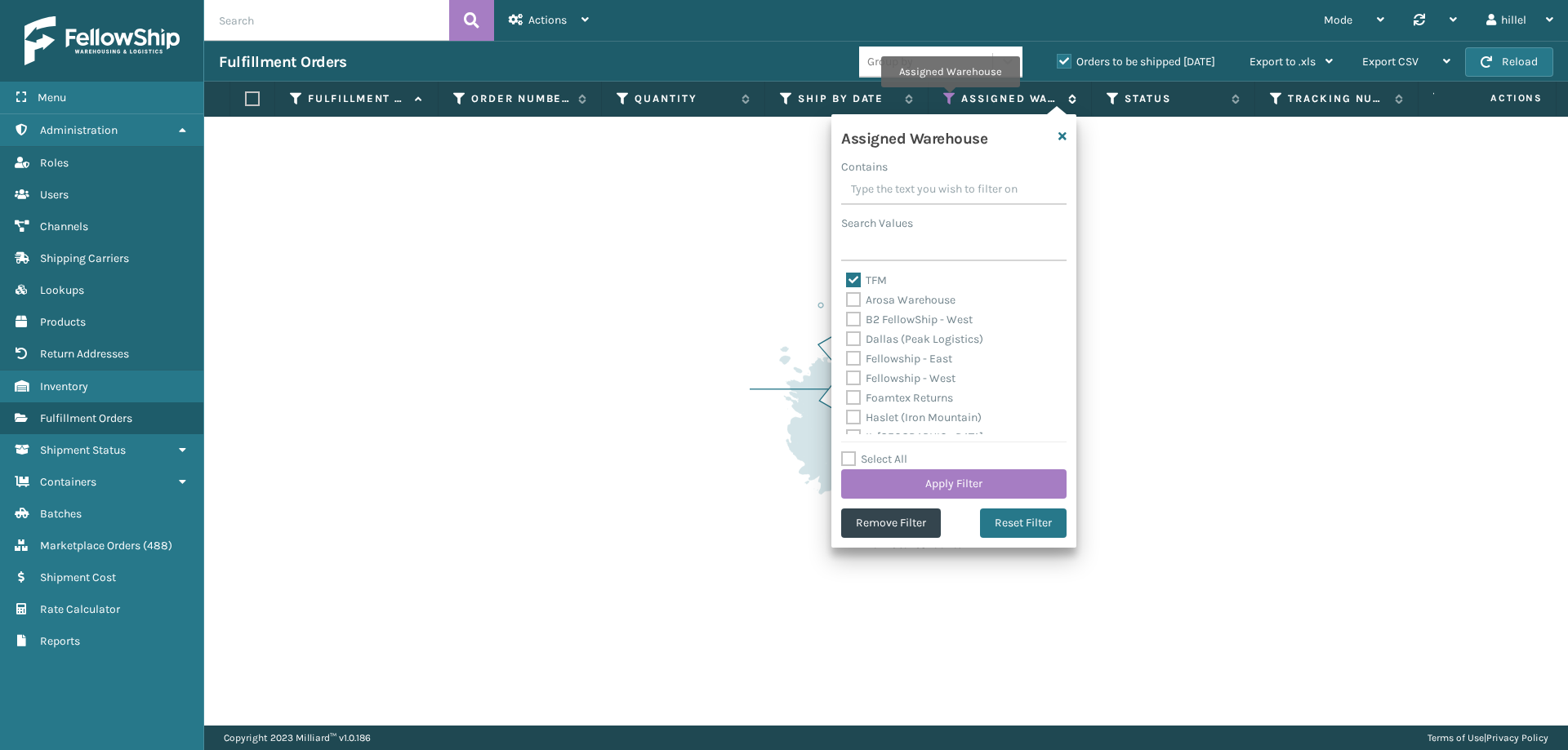
click at [950, 99] on icon at bounding box center [951, 98] width 13 height 14
click at [60, 394] on link "Inventory" at bounding box center [101, 386] width 203 height 32
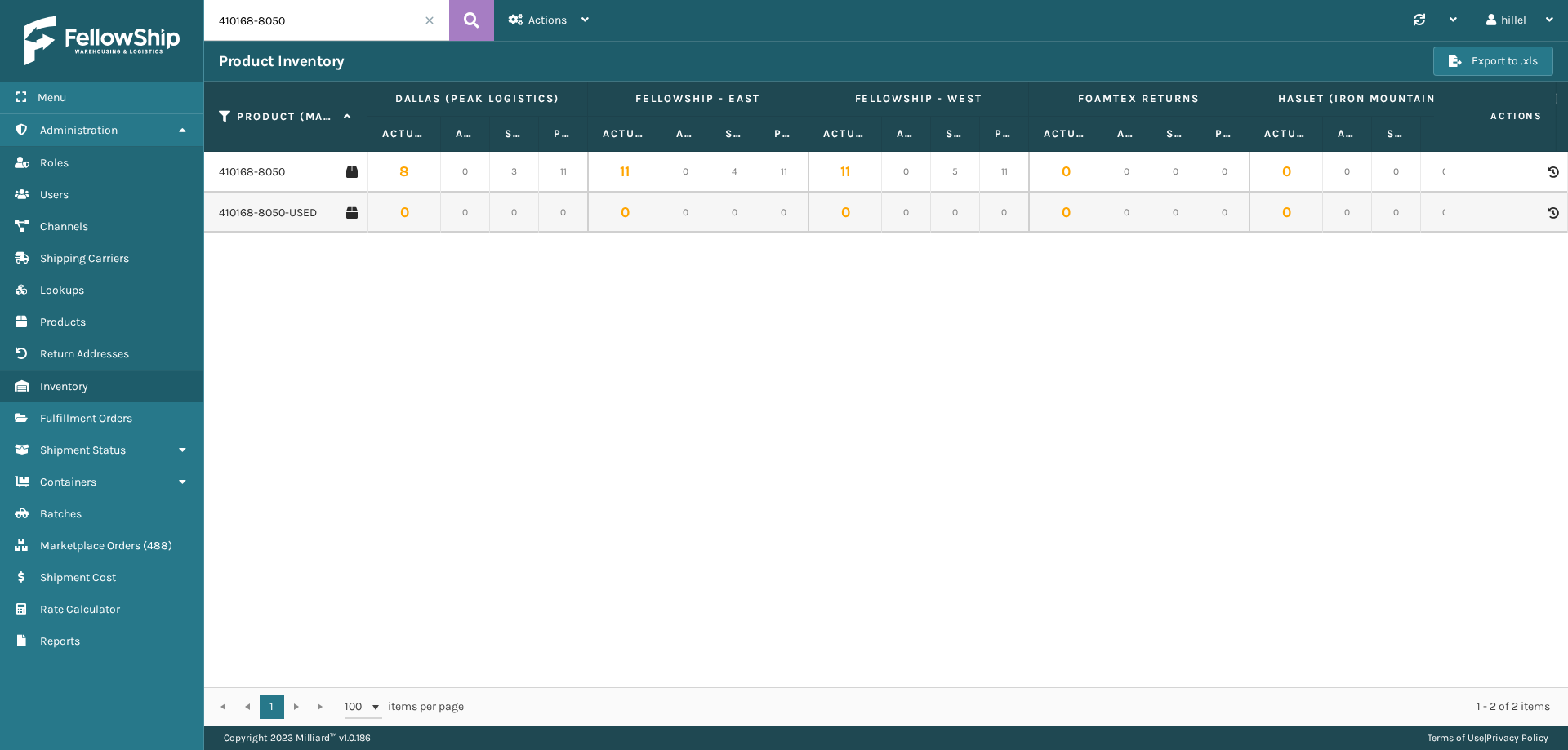
click at [327, 22] on input "410168-8050" at bounding box center [327, 20] width 245 height 40
type input "410168-8060"
click at [277, 168] on link "410168-8060" at bounding box center [251, 171] width 66 height 16
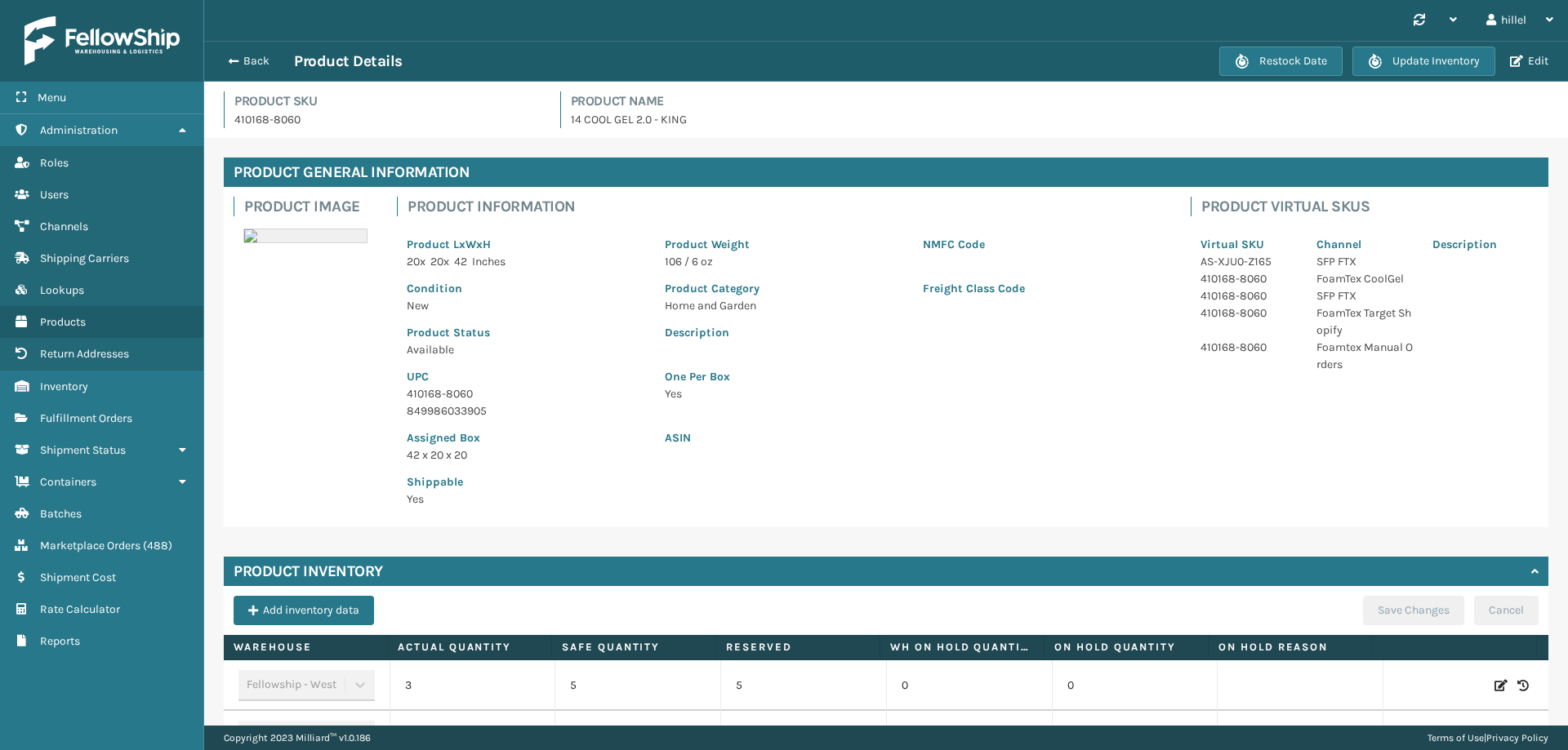
scroll to position [471, 0]
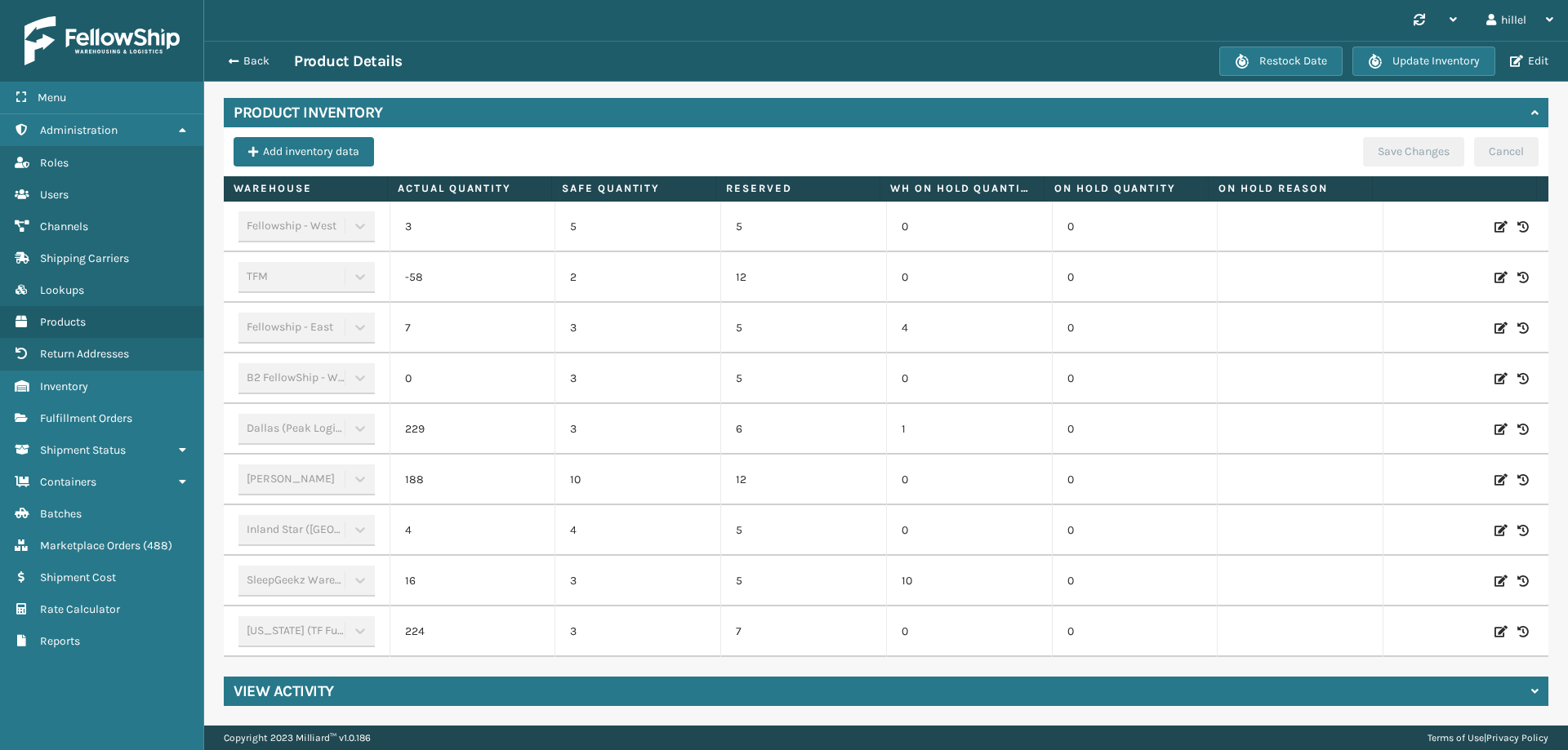
click at [1495, 270] on icon at bounding box center [1502, 277] width 13 height 16
drag, startPoint x: 484, startPoint y: 259, endPoint x: 447, endPoint y: 256, distance: 37.1
click at [449, 263] on input "-58" at bounding box center [473, 277] width 91 height 30
type input "21"
click at [1394, 268] on button "ADD" at bounding box center [1414, 277] width 40 height 19
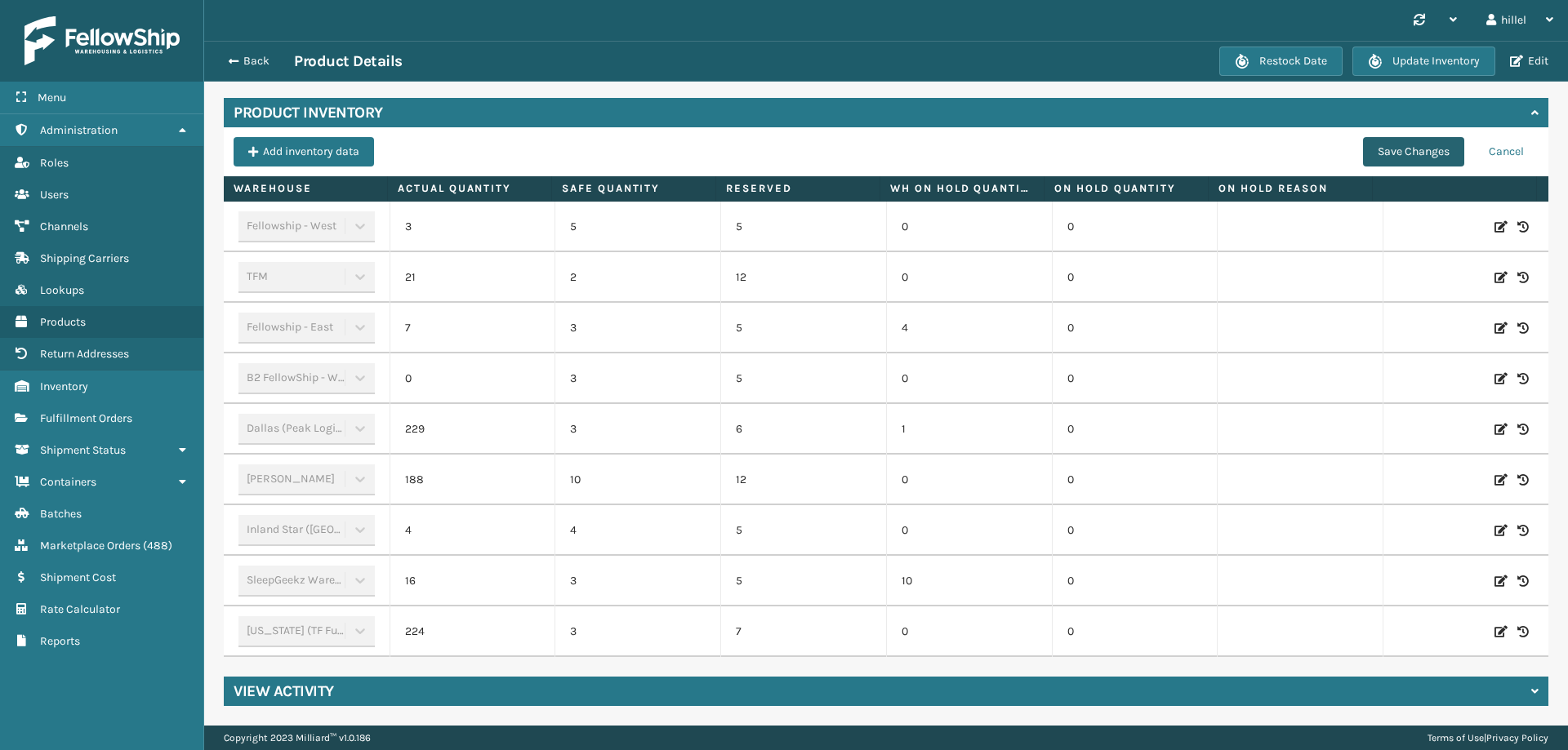
click at [1387, 138] on button "Save Changes" at bounding box center [1413, 151] width 101 height 30
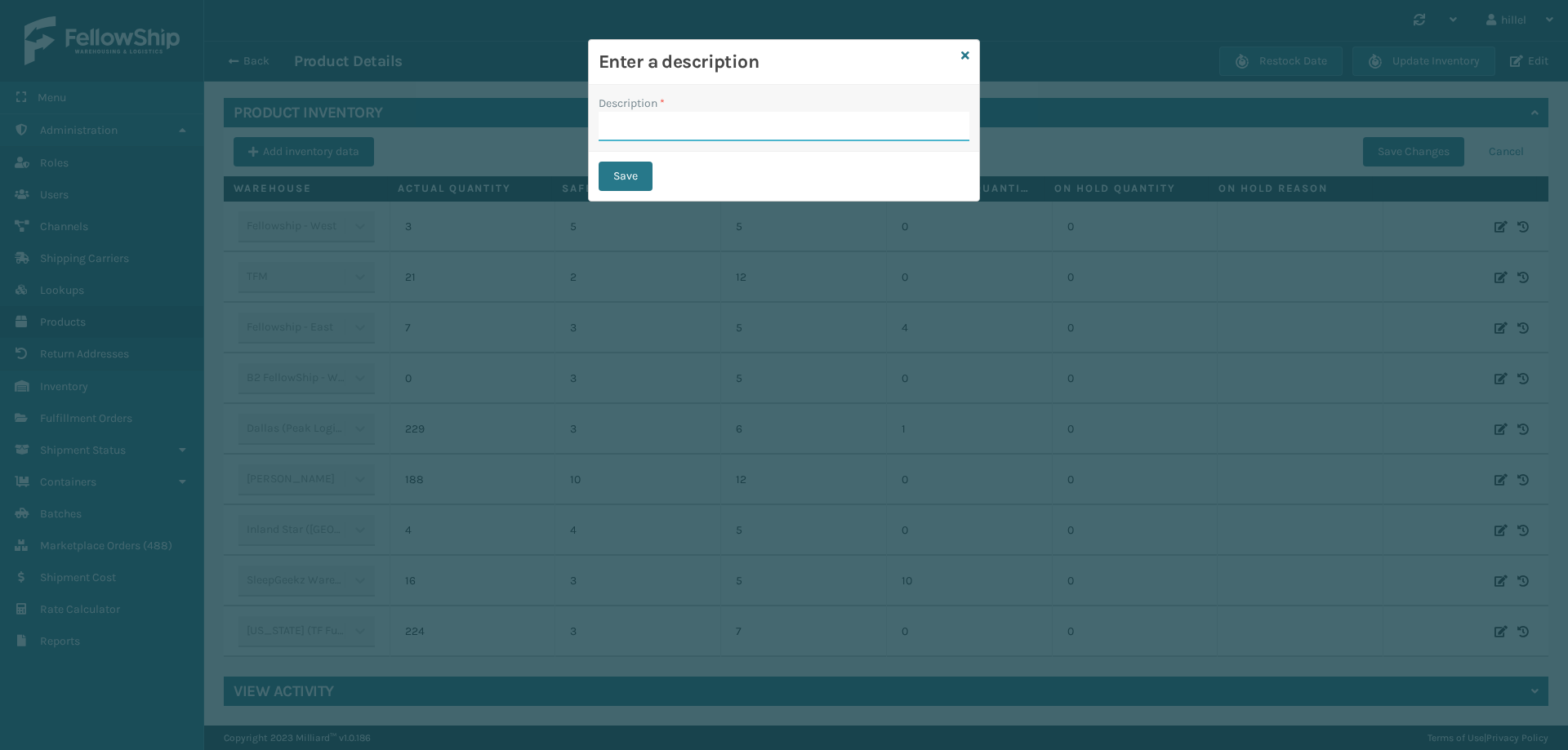
click at [638, 124] on input "Description *" at bounding box center [784, 126] width 371 height 30
type input "Update"
click at [637, 169] on button "Save" at bounding box center [626, 176] width 54 height 30
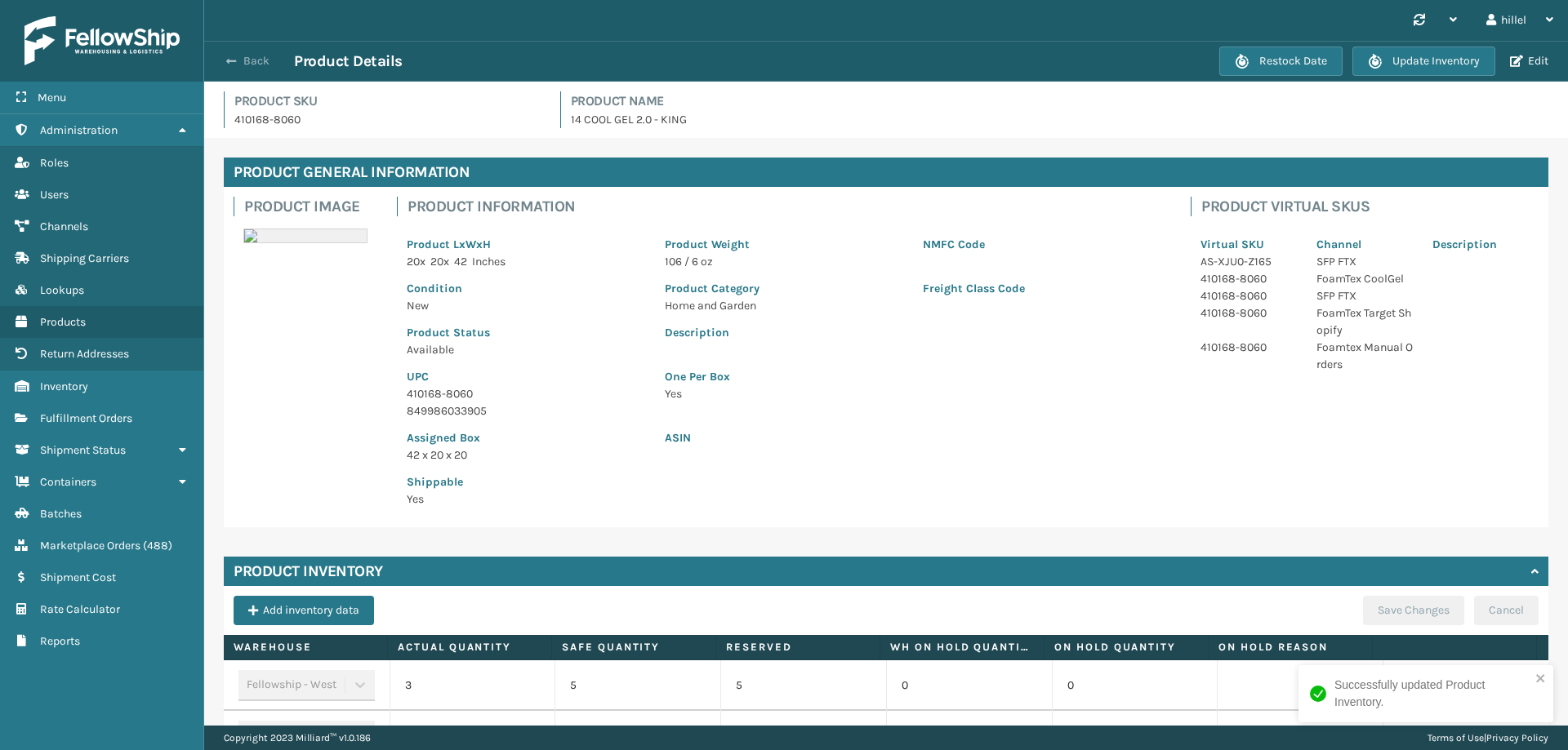
click at [230, 61] on span "button" at bounding box center [231, 62] width 10 height 12
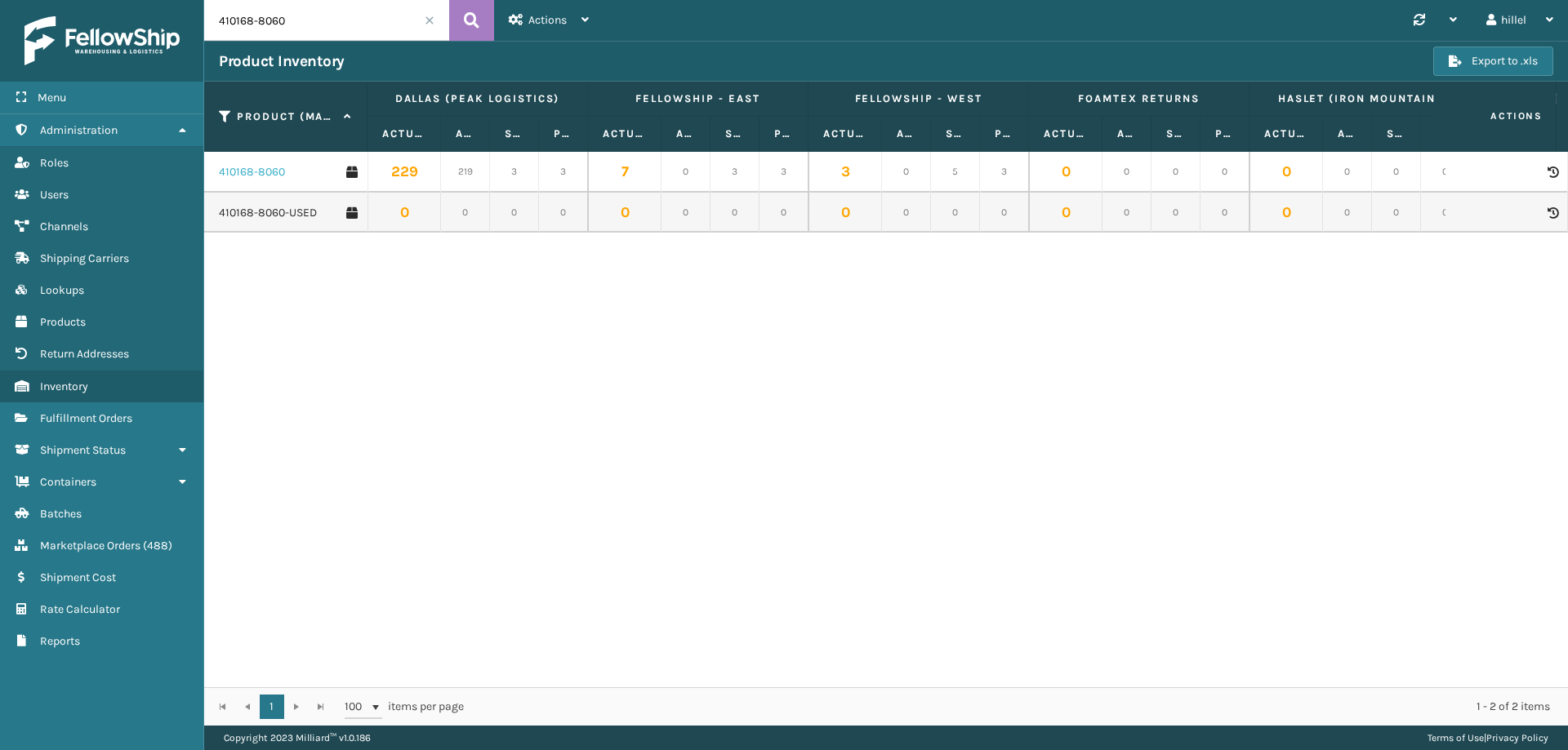
click at [255, 173] on link "410168-8060" at bounding box center [251, 171] width 66 height 16
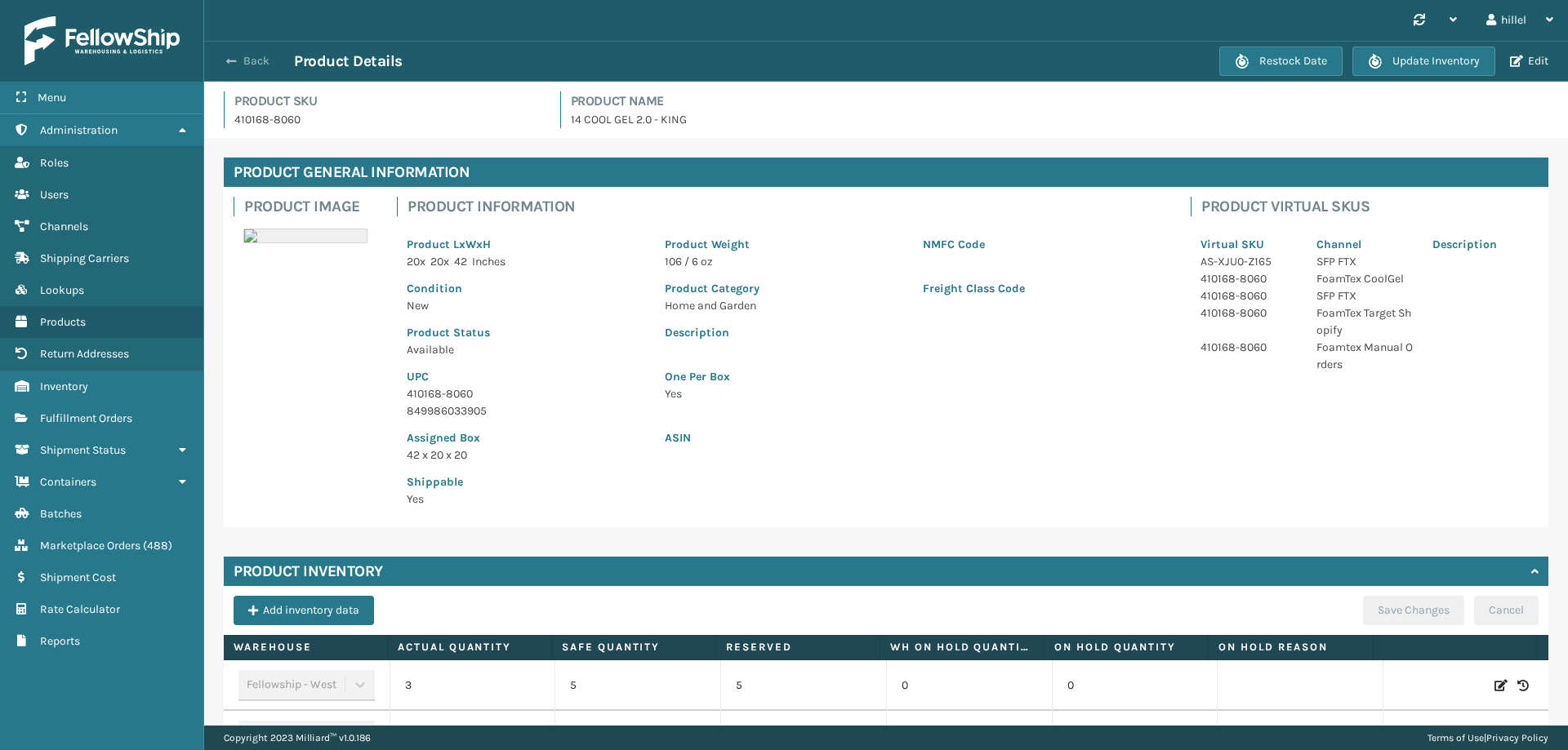
click at [228, 62] on span "button" at bounding box center [231, 62] width 10 height 12
